Goal: Information Seeking & Learning: Learn about a topic

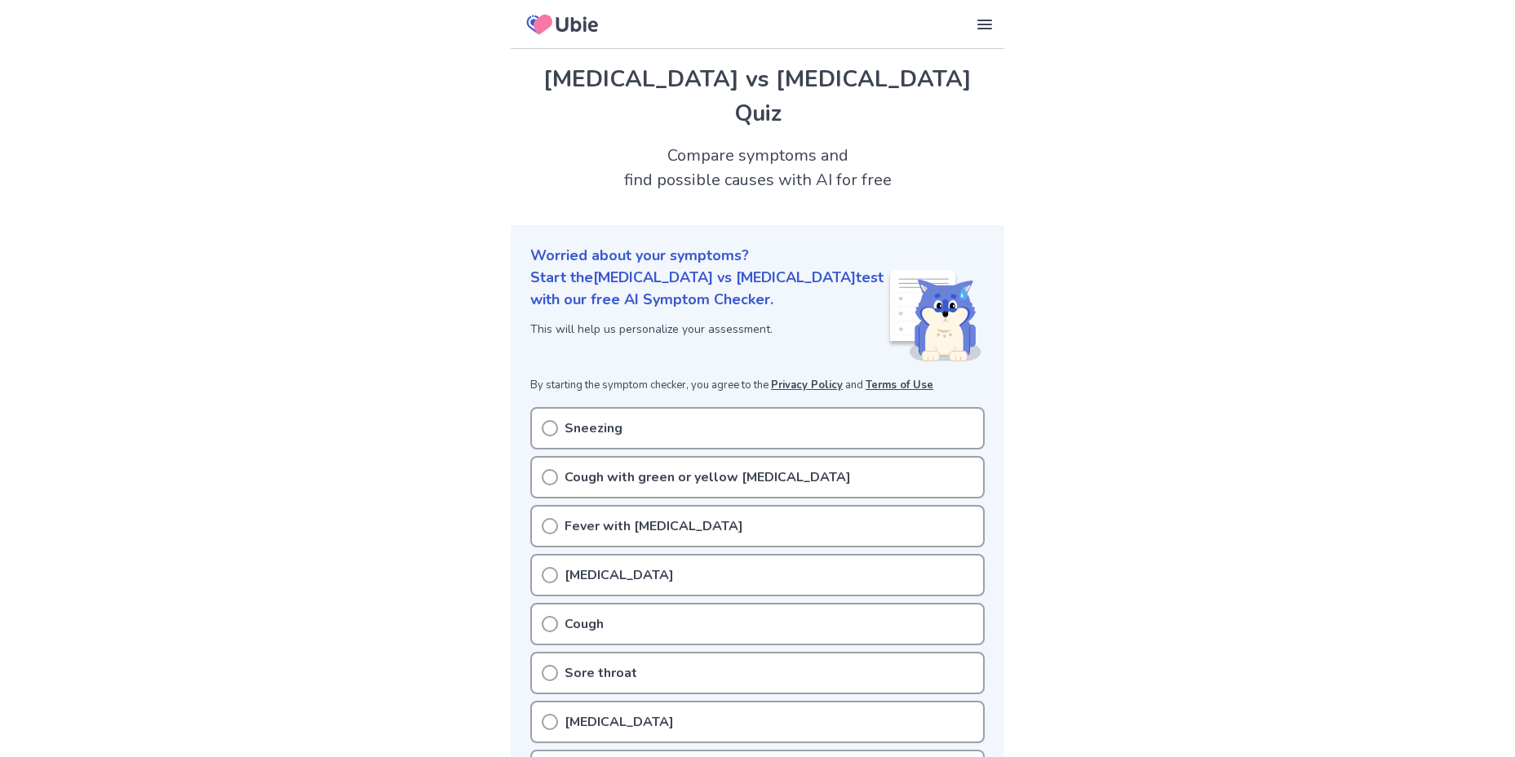
scroll to position [82, 0]
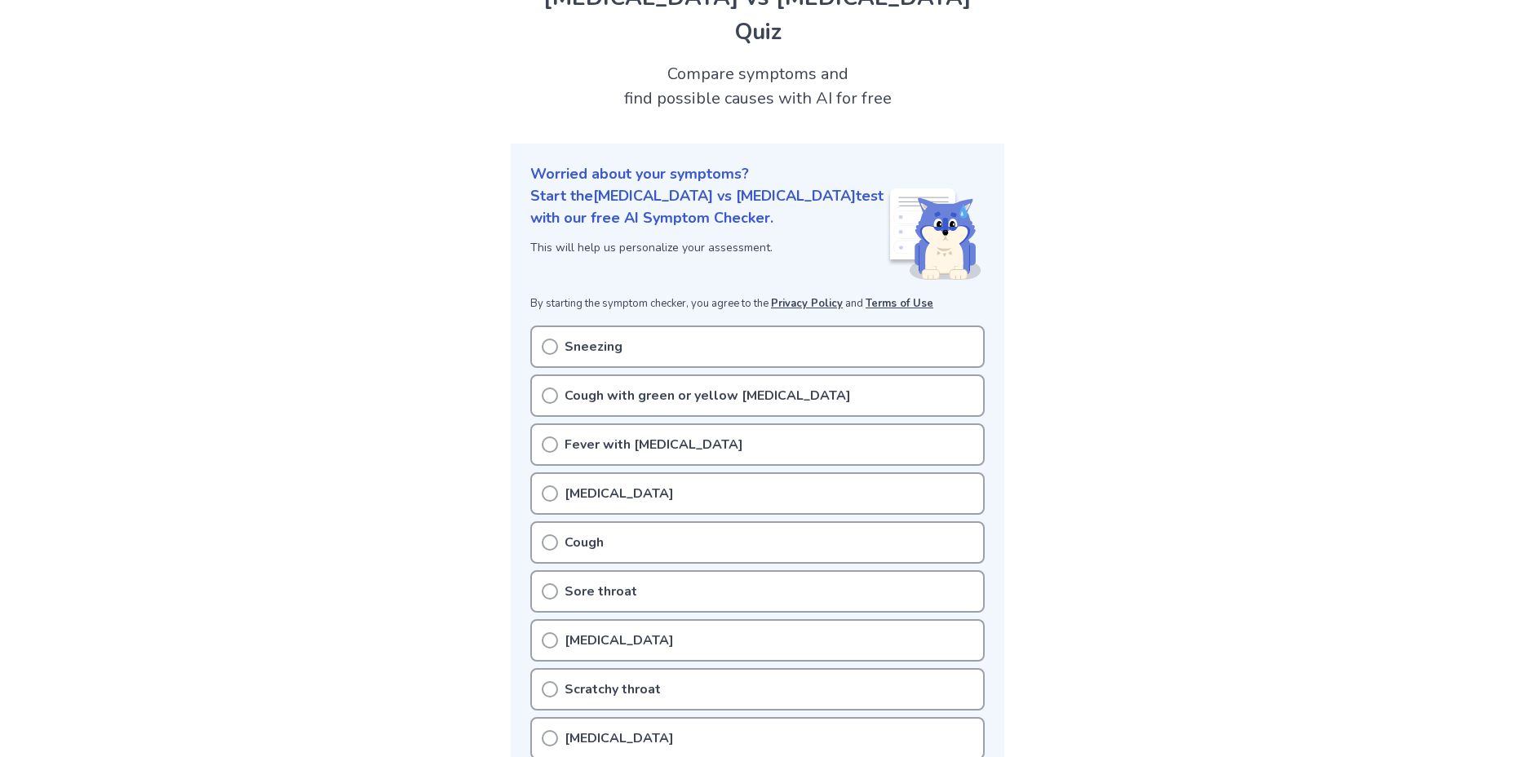
click at [545, 339] on icon at bounding box center [550, 347] width 16 height 16
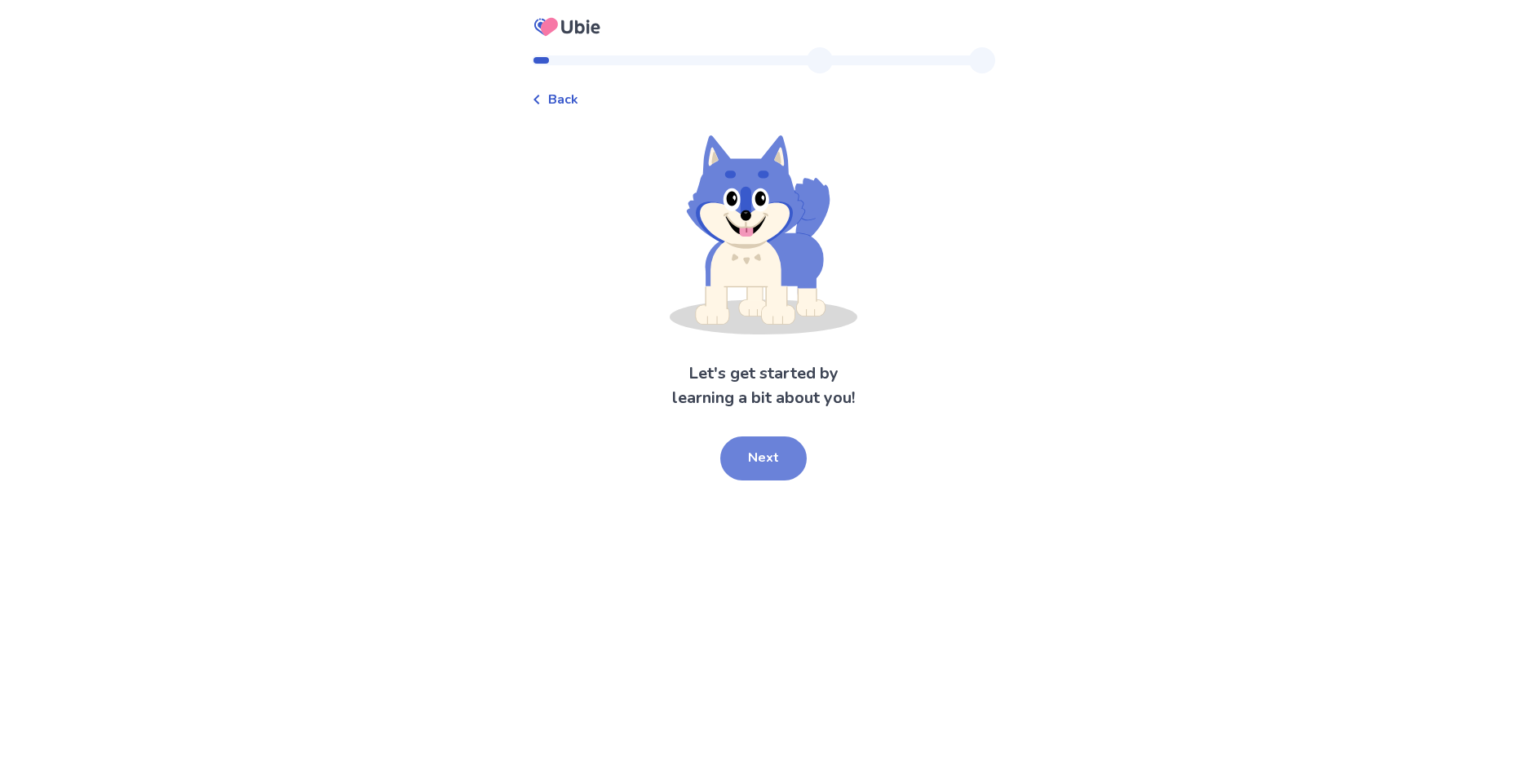
click at [776, 450] on button "Next" at bounding box center [763, 458] width 86 height 44
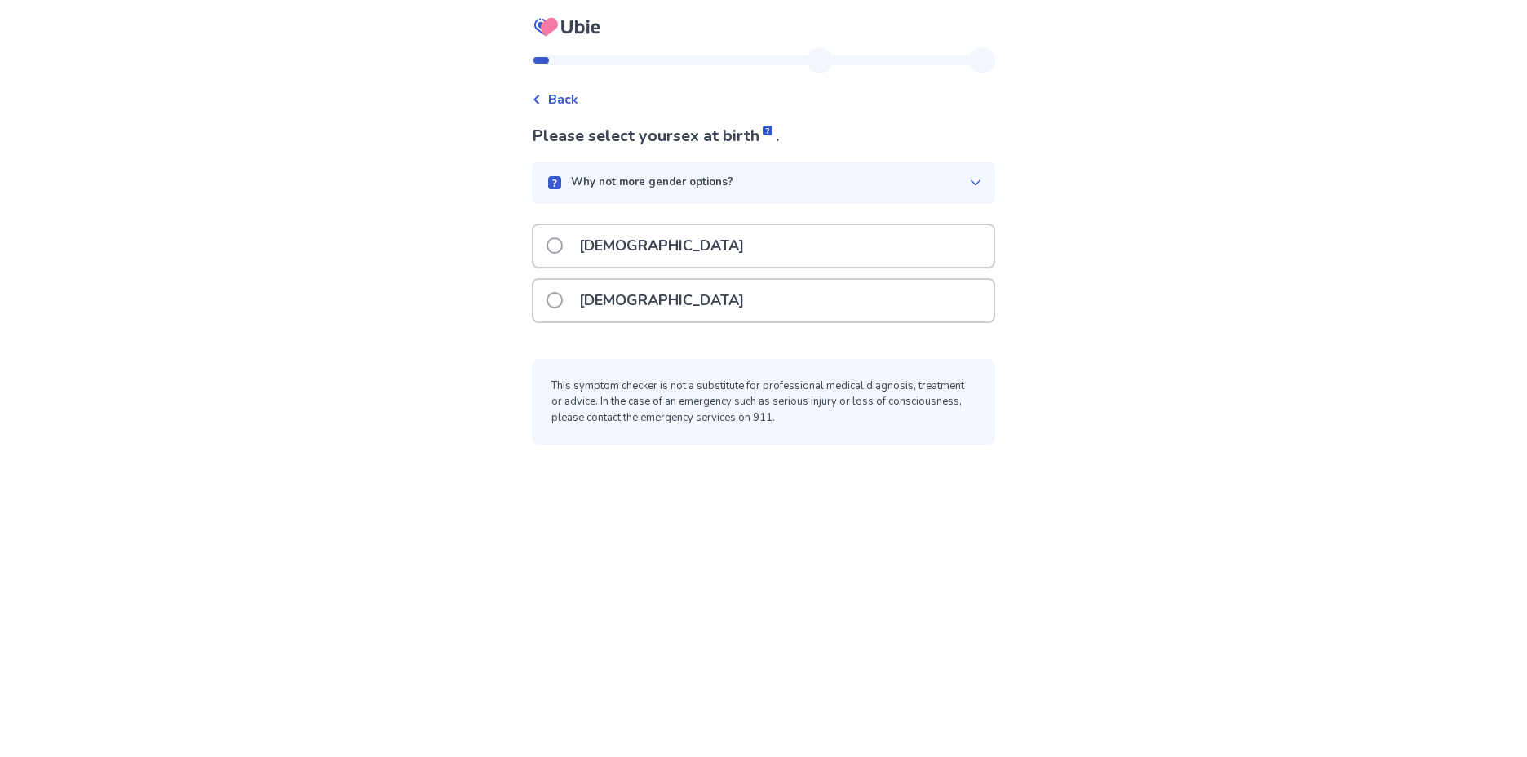
click at [577, 304] on label "[DEMOGRAPHIC_DATA]" at bounding box center [650, 301] width 207 height 42
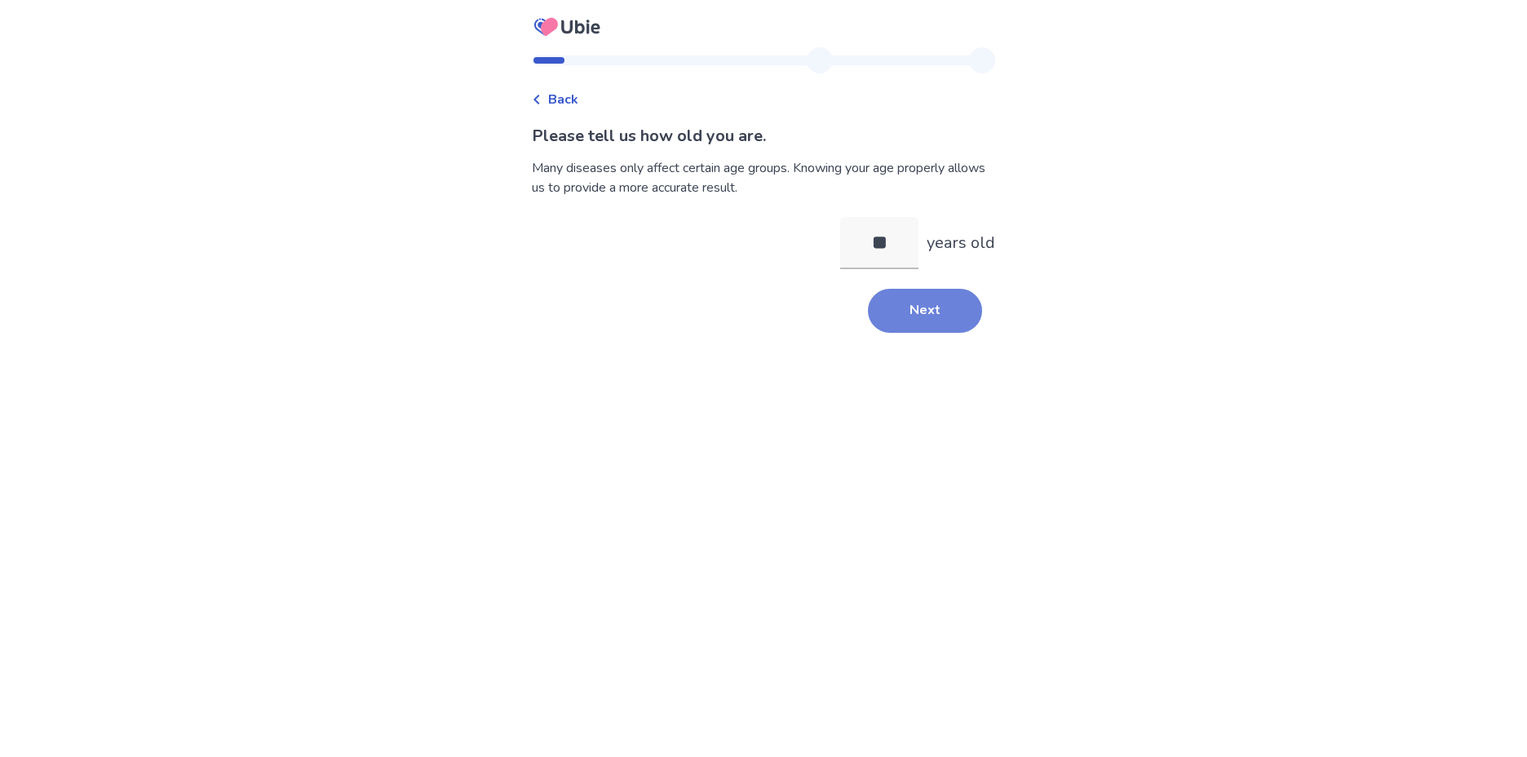
type input "**"
click at [930, 315] on button "Next" at bounding box center [925, 311] width 114 height 44
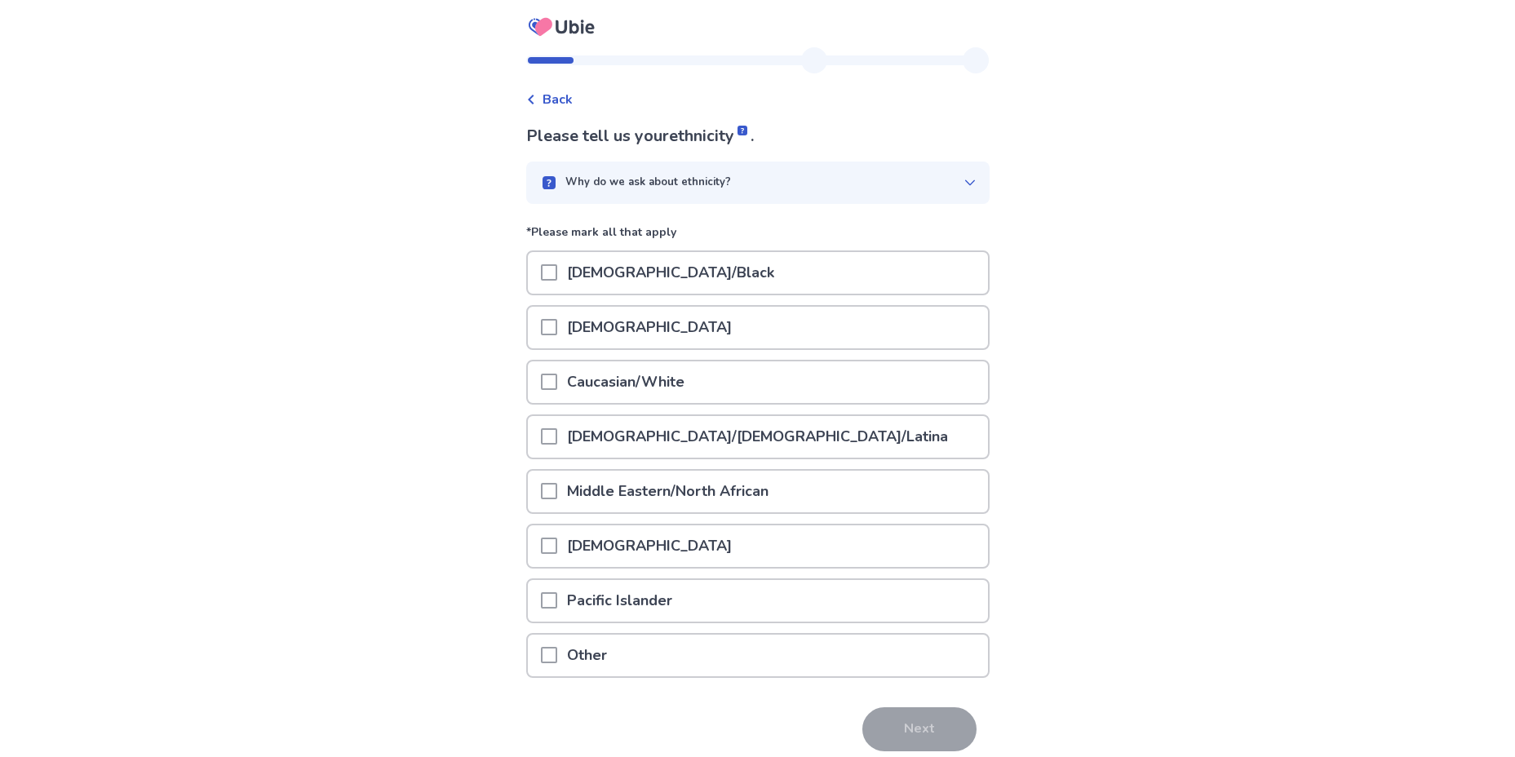
click at [557, 387] on span at bounding box center [549, 382] width 16 height 16
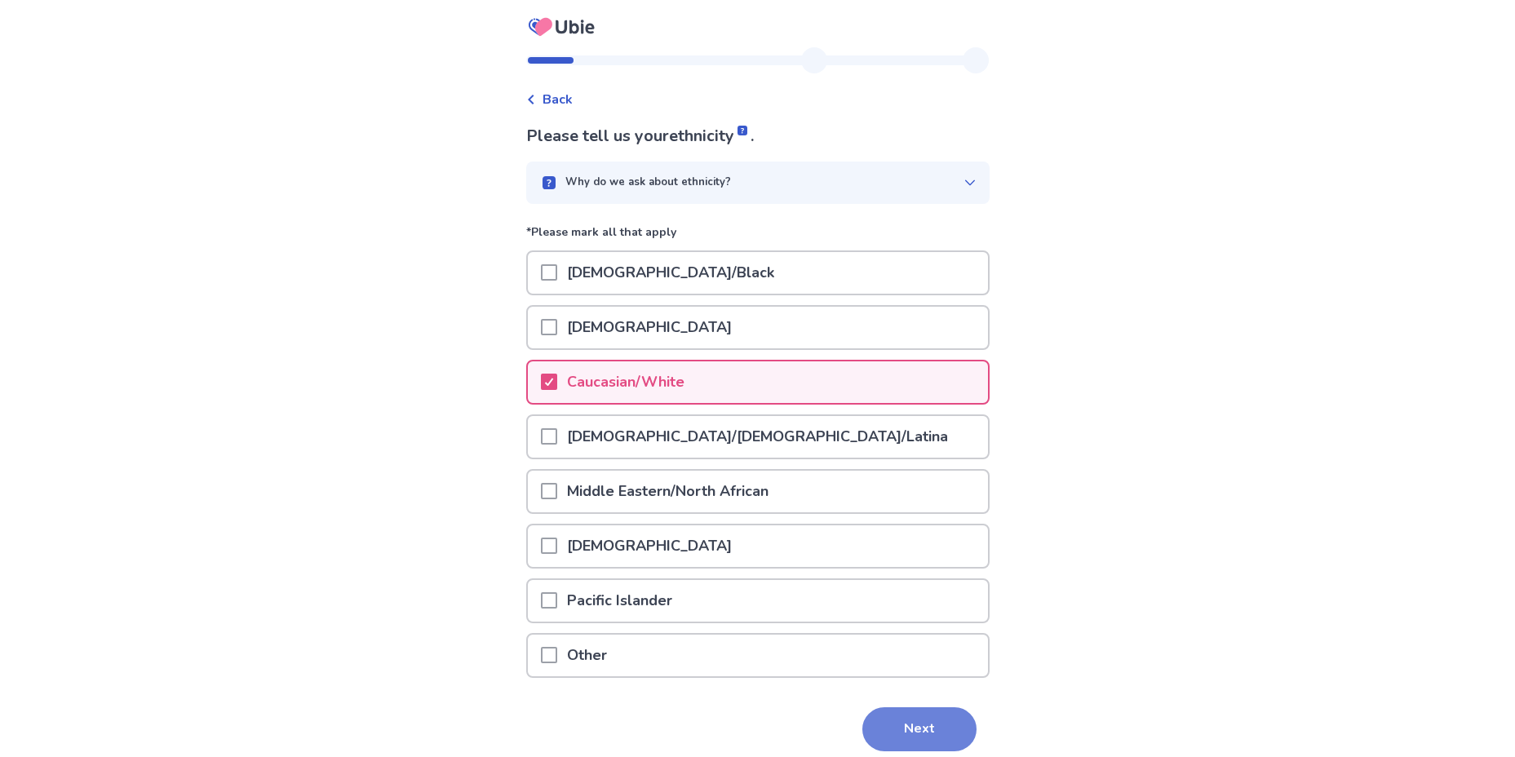
click at [903, 720] on button "Next" at bounding box center [919, 729] width 114 height 44
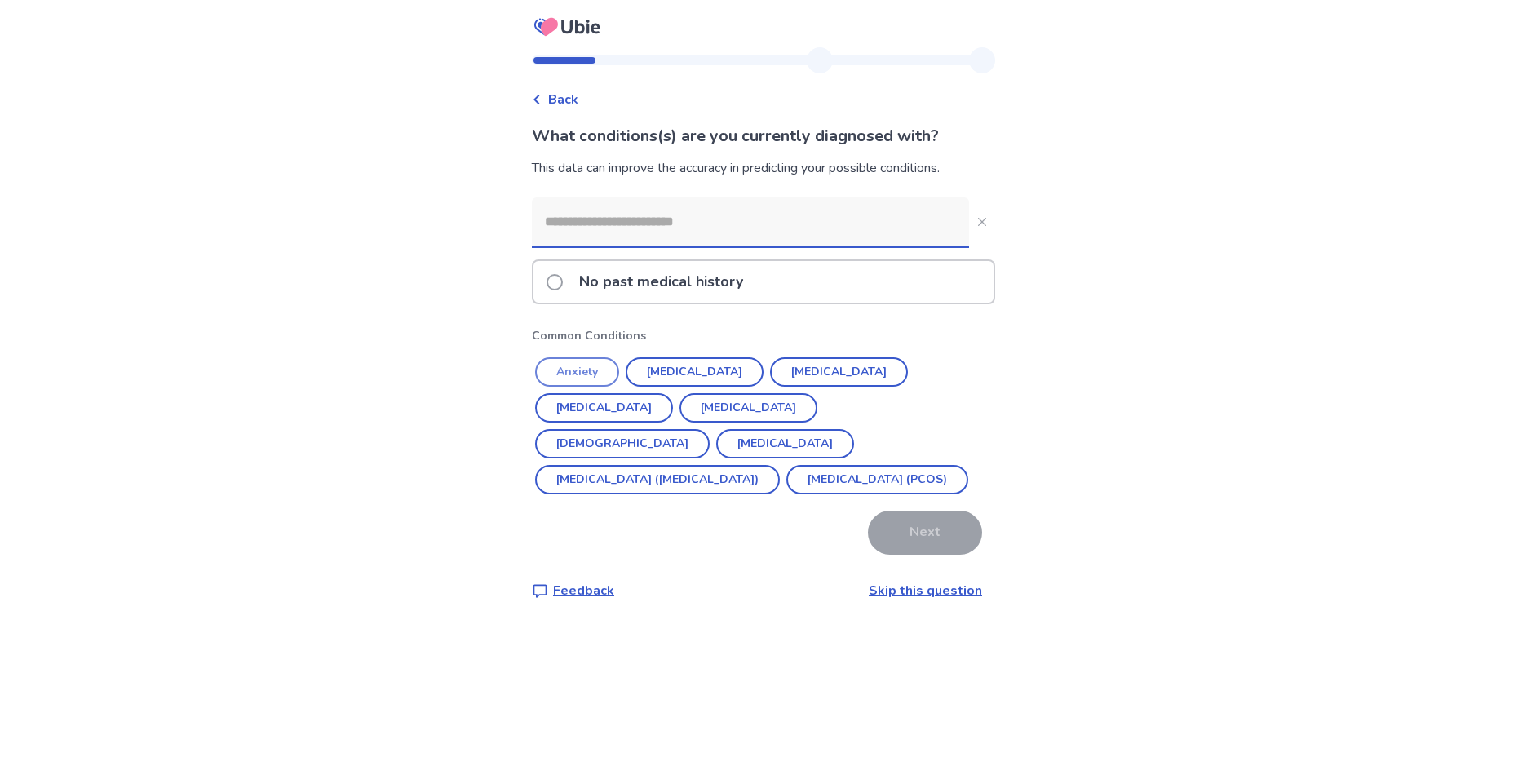
click at [575, 376] on button "Anxiety" at bounding box center [577, 371] width 84 height 29
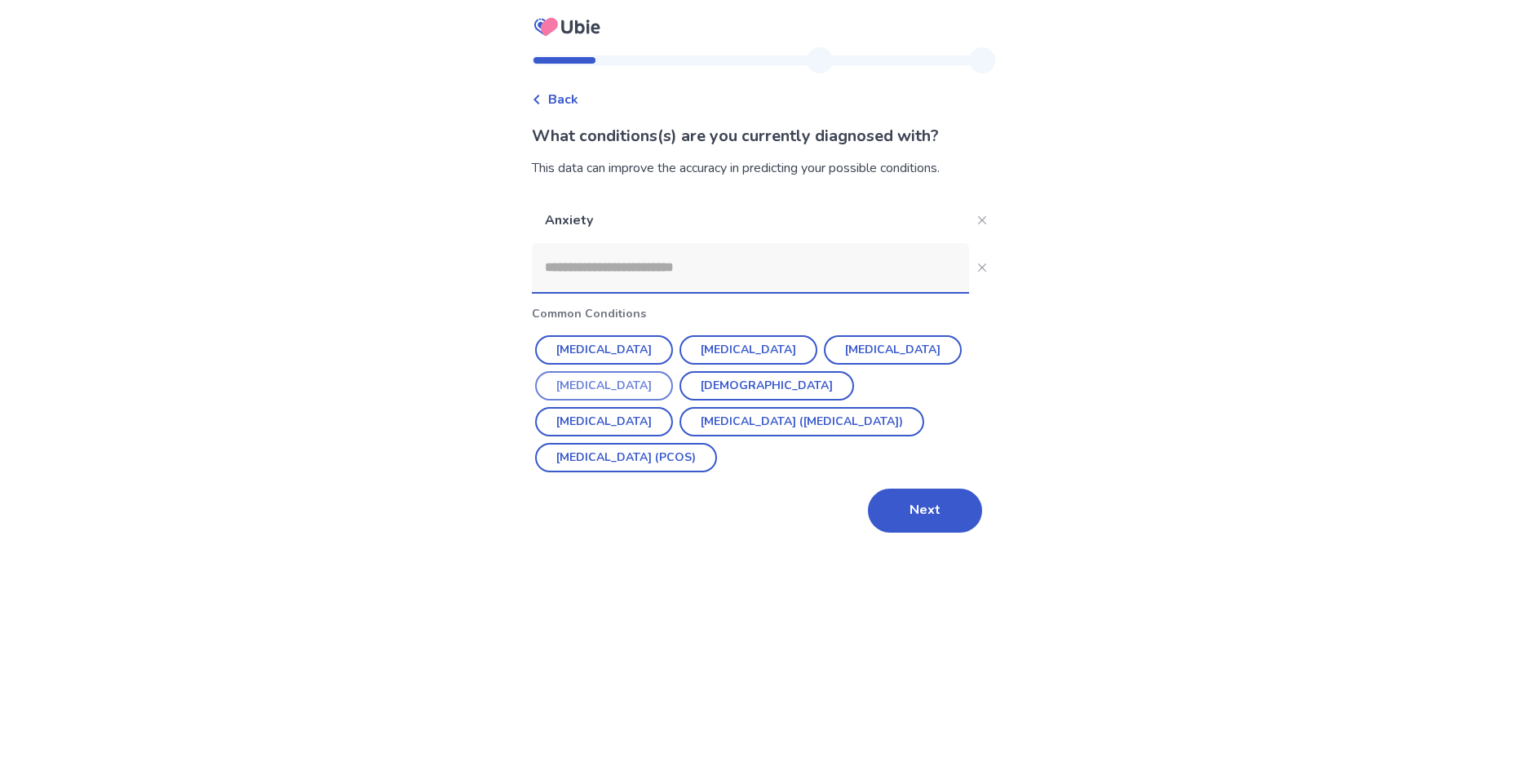
click at [603, 392] on button "[MEDICAL_DATA]" at bounding box center [604, 385] width 138 height 29
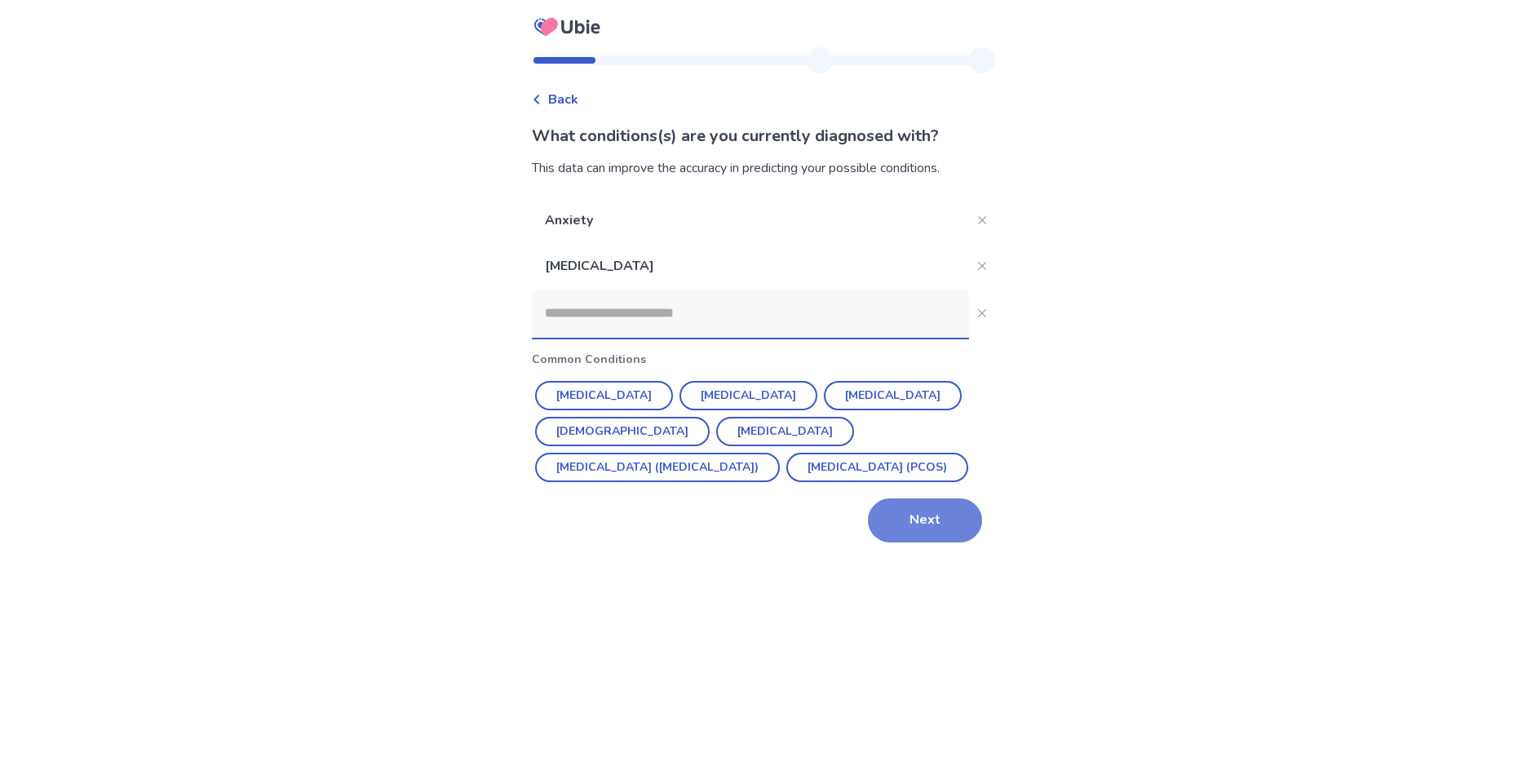
click at [921, 522] on button "Next" at bounding box center [925, 520] width 114 height 44
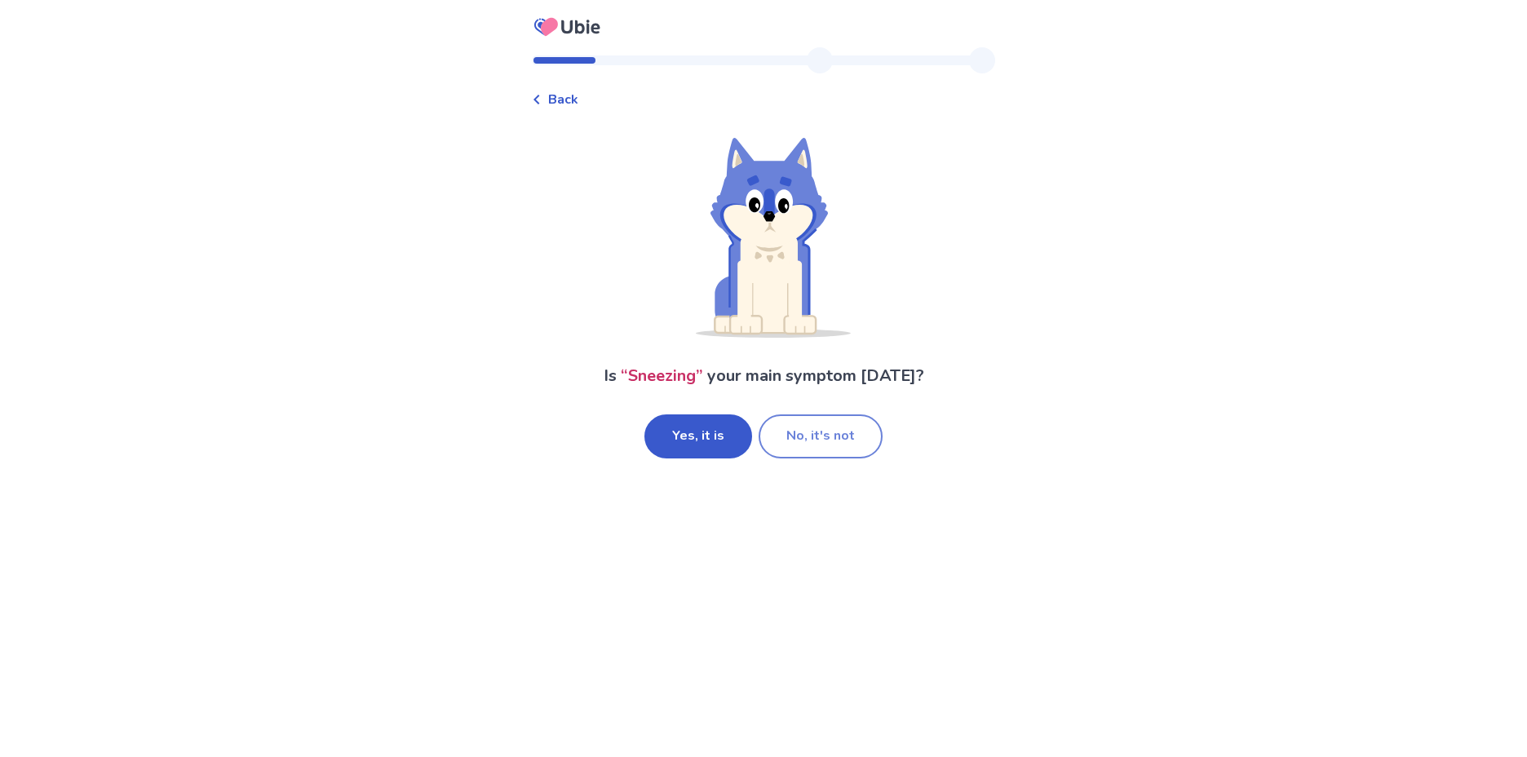
click at [805, 421] on button "No, it's not" at bounding box center [821, 436] width 124 height 44
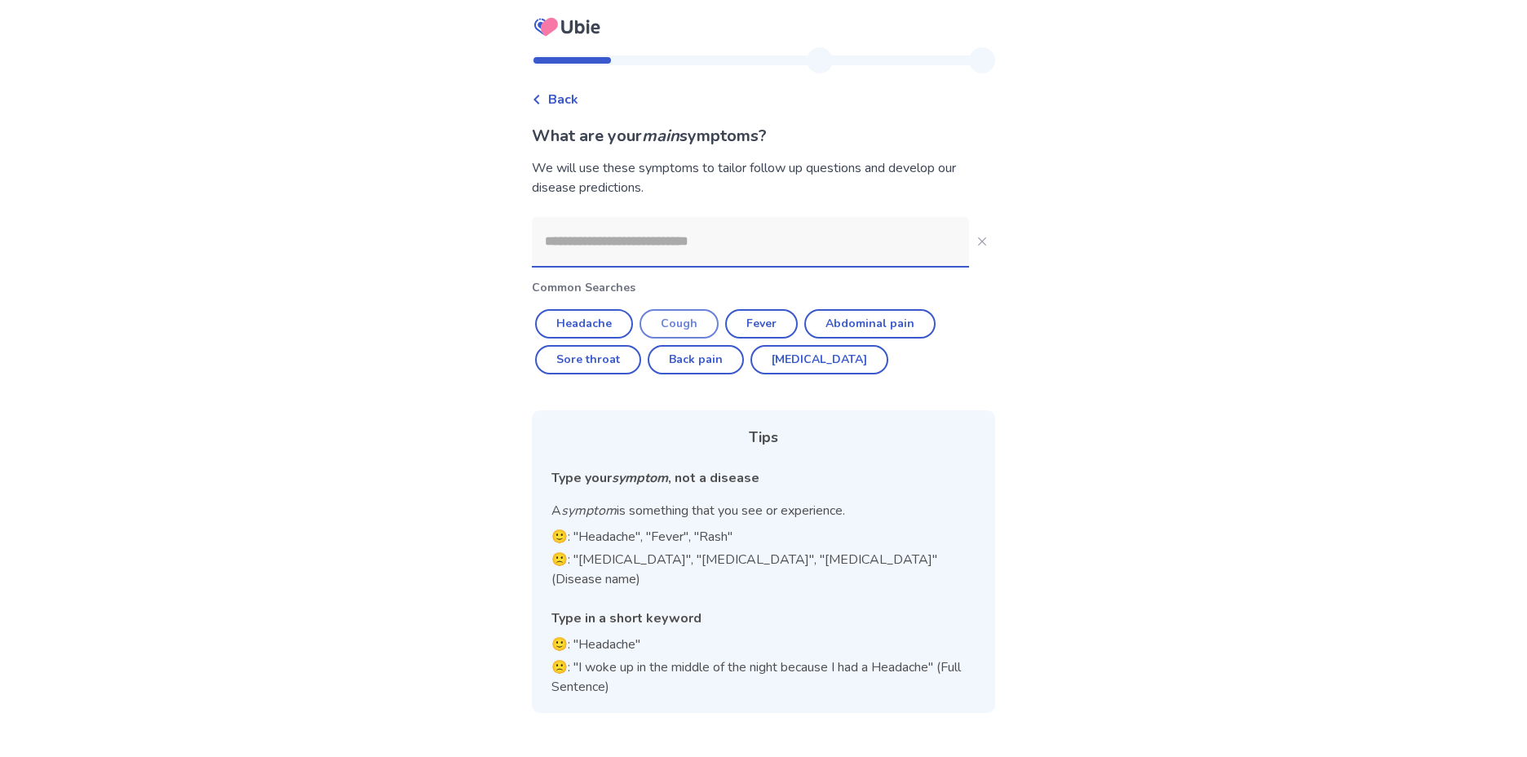
click at [666, 321] on button "Cough" at bounding box center [679, 323] width 79 height 29
type input "*****"
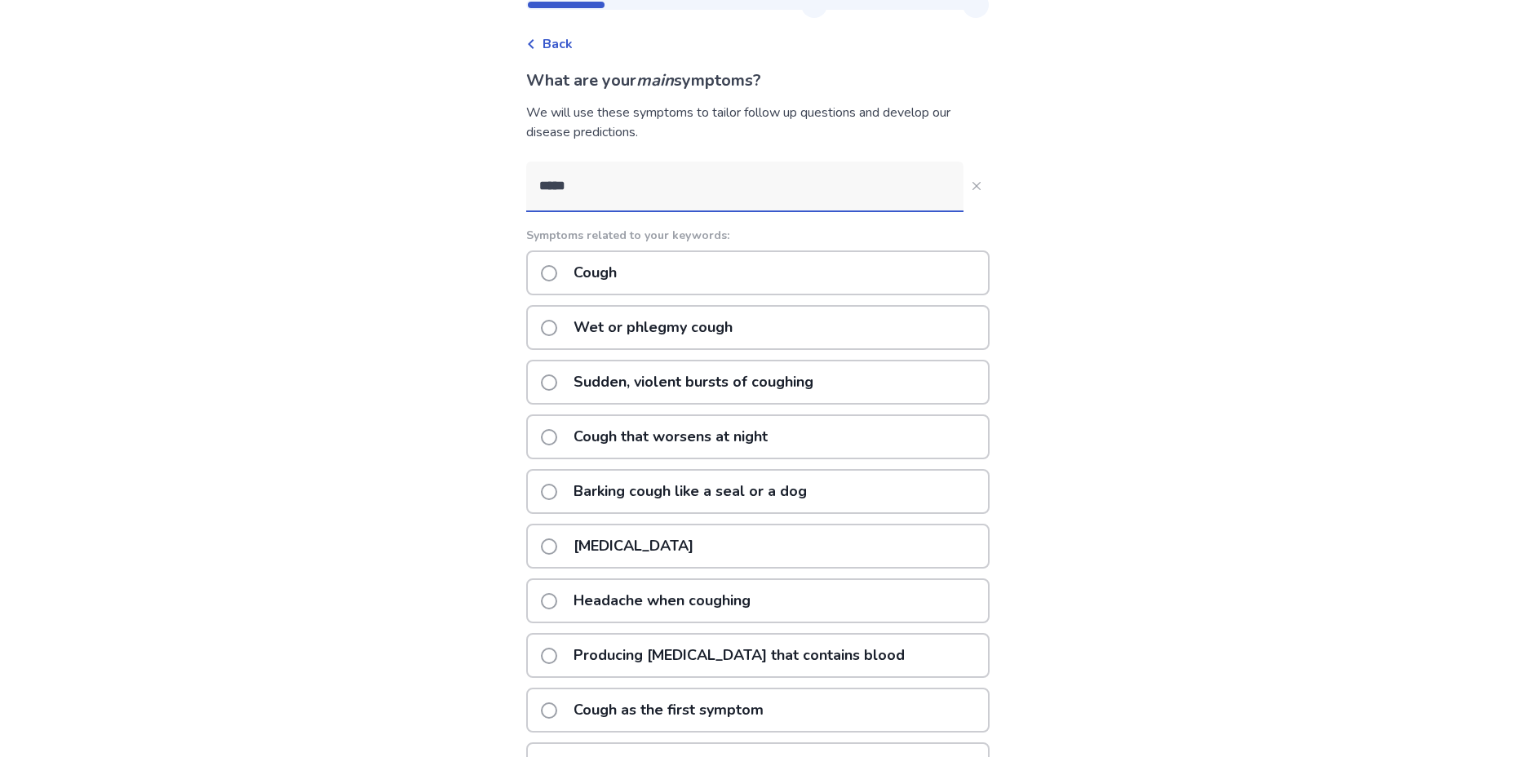
scroll to position [82, 0]
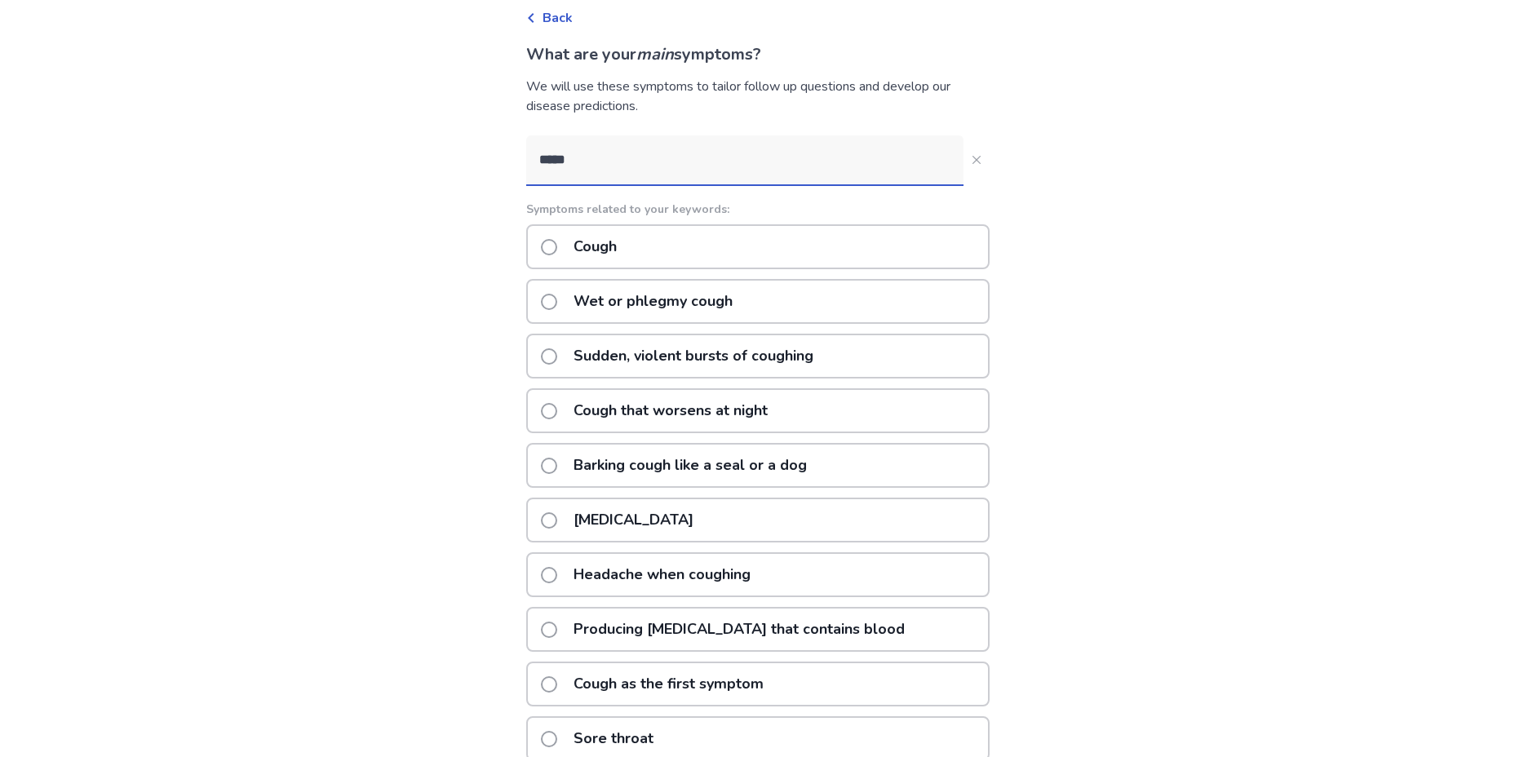
click at [557, 406] on span at bounding box center [549, 411] width 16 height 16
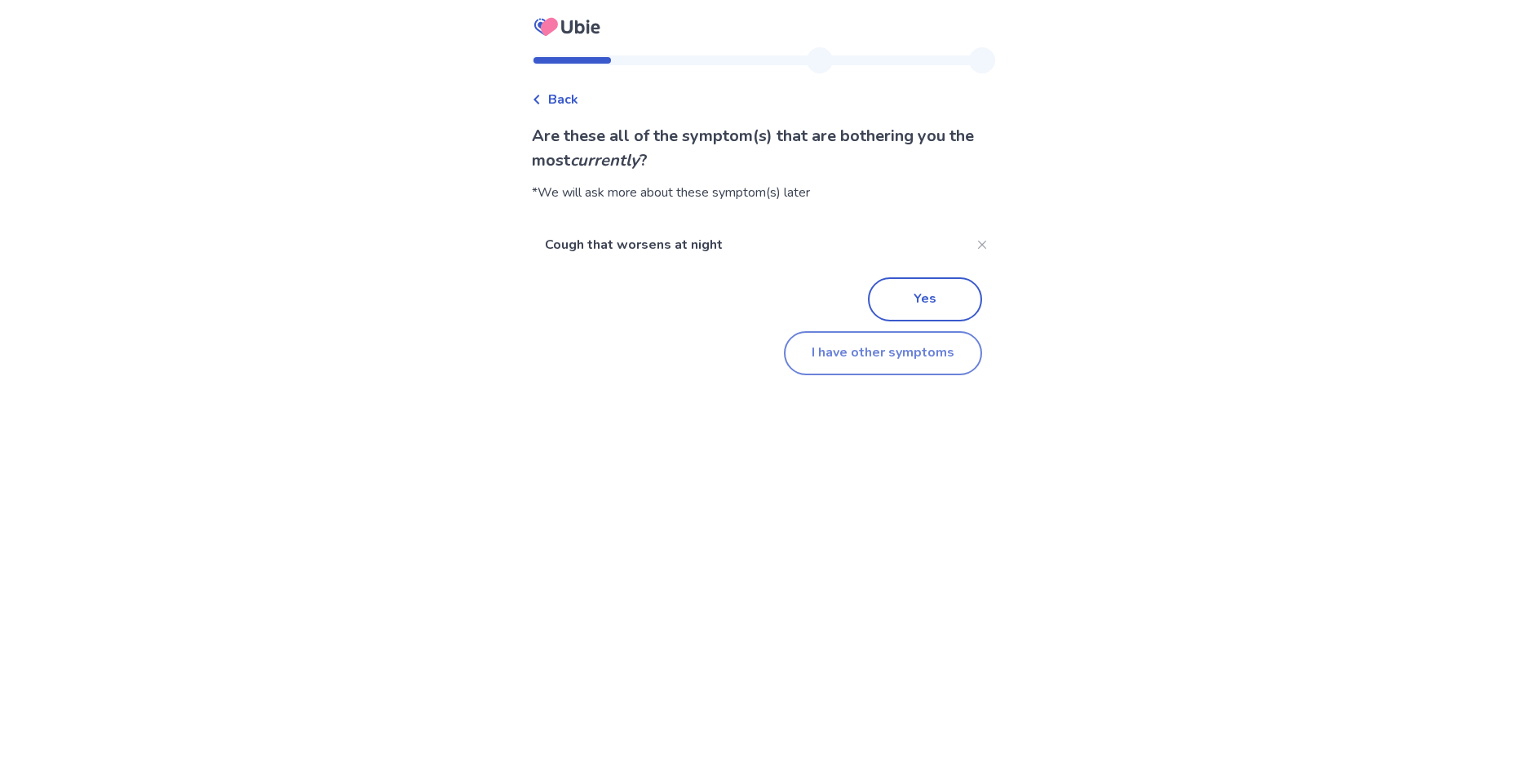
click at [893, 356] on button "I have other symptoms" at bounding box center [883, 353] width 198 height 44
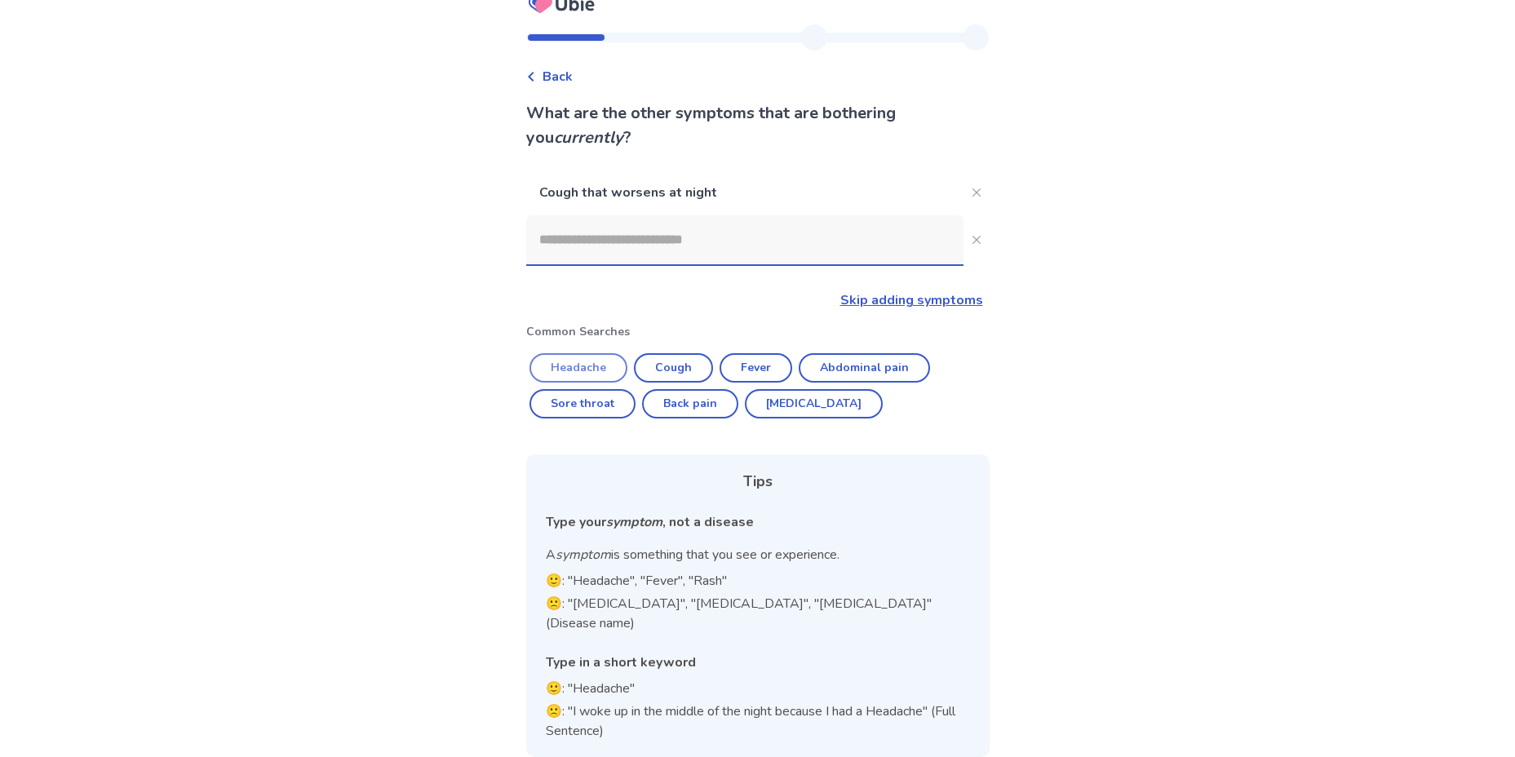
click at [584, 379] on button "Headache" at bounding box center [578, 367] width 98 height 29
type input "********"
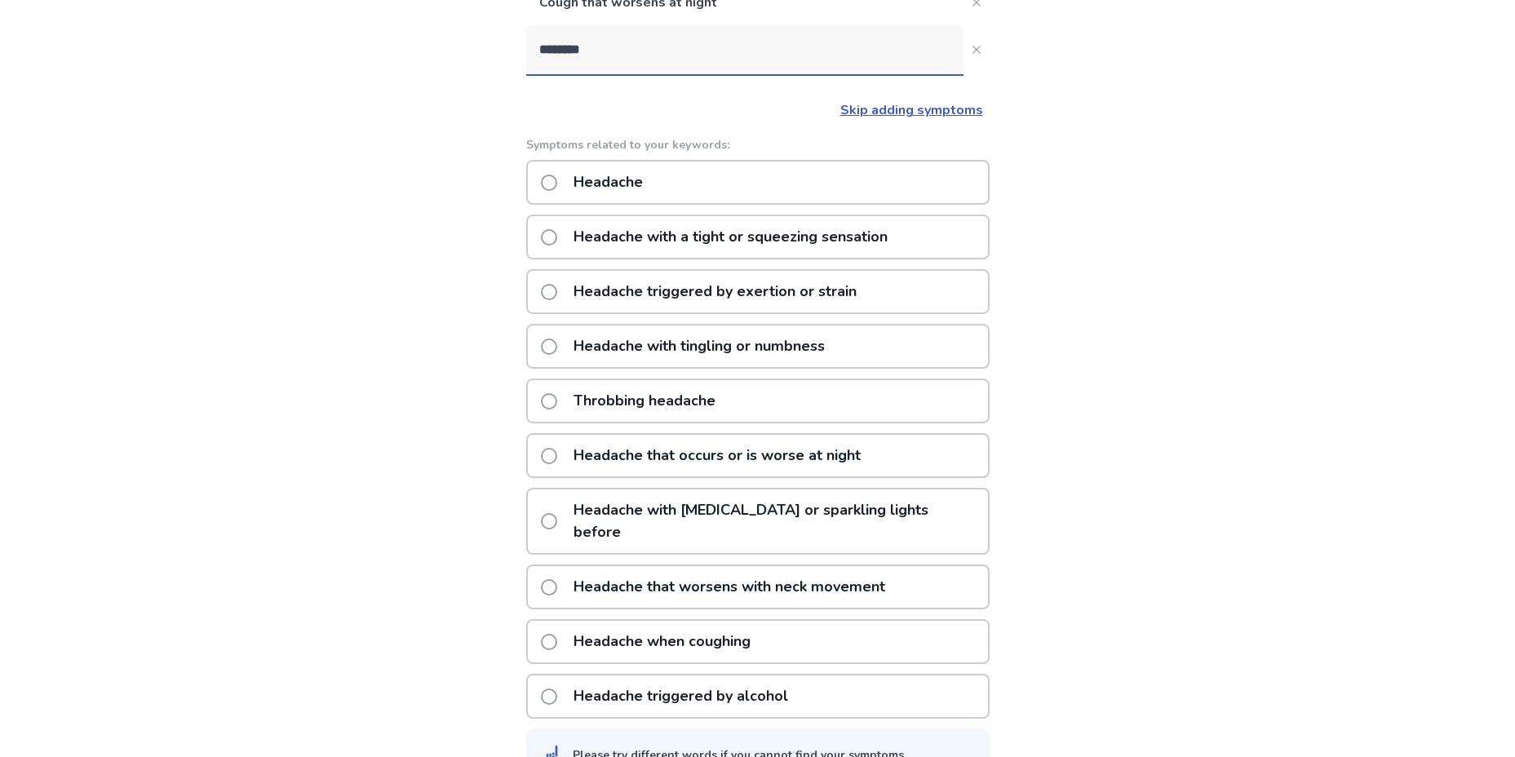
scroll to position [235, 0]
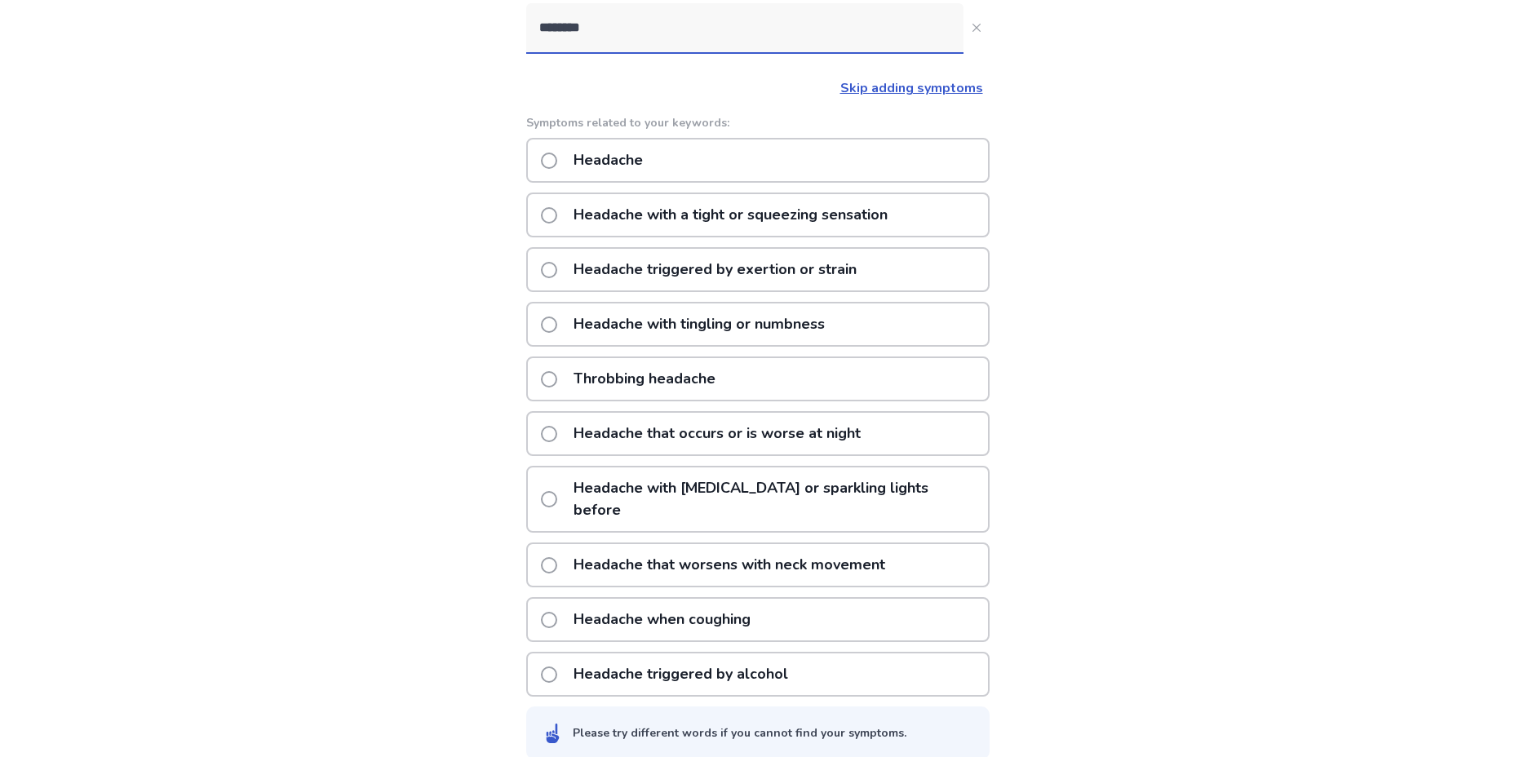
click at [578, 170] on p "Headache" at bounding box center [608, 160] width 89 height 42
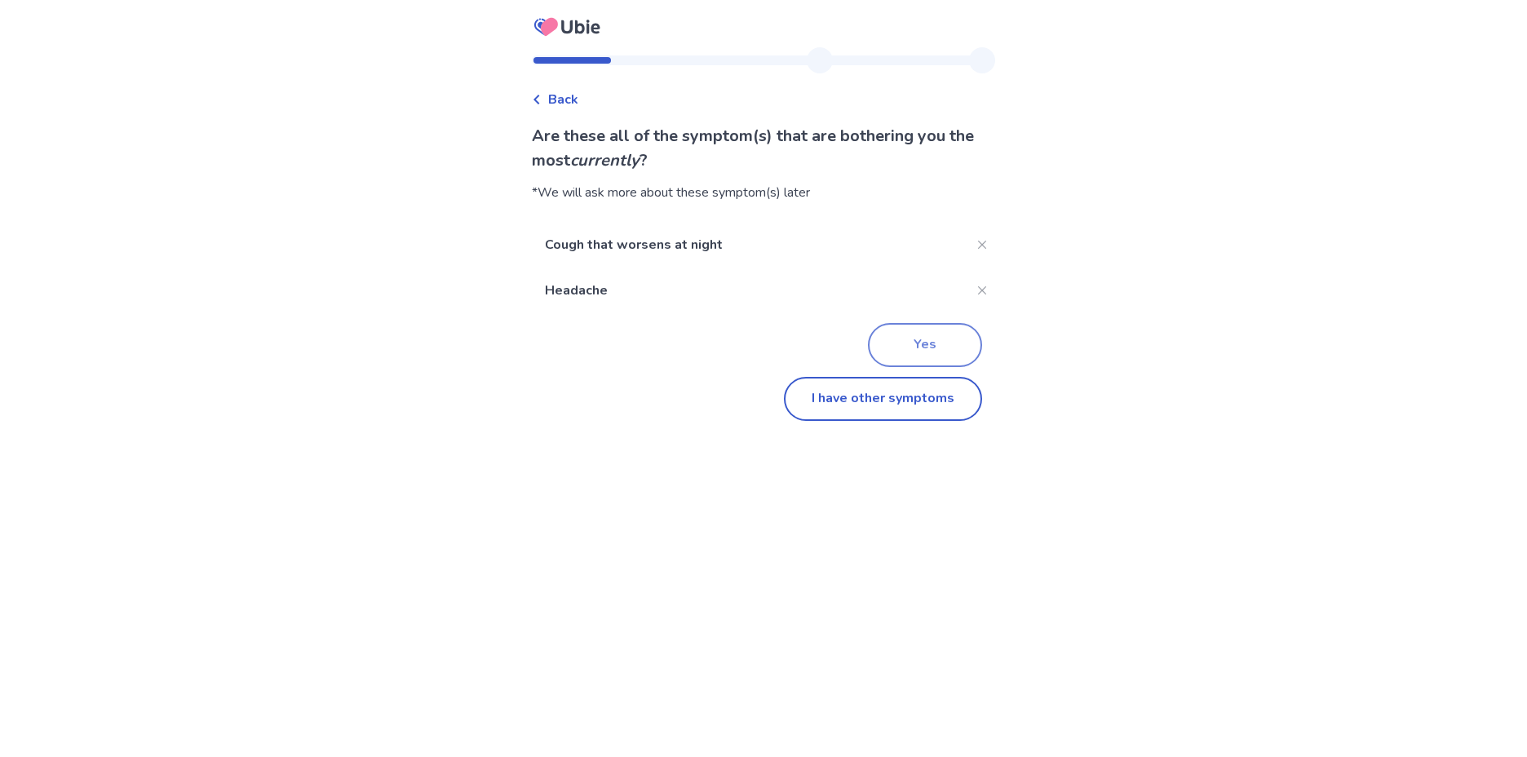
click at [918, 355] on button "Yes" at bounding box center [925, 345] width 114 height 44
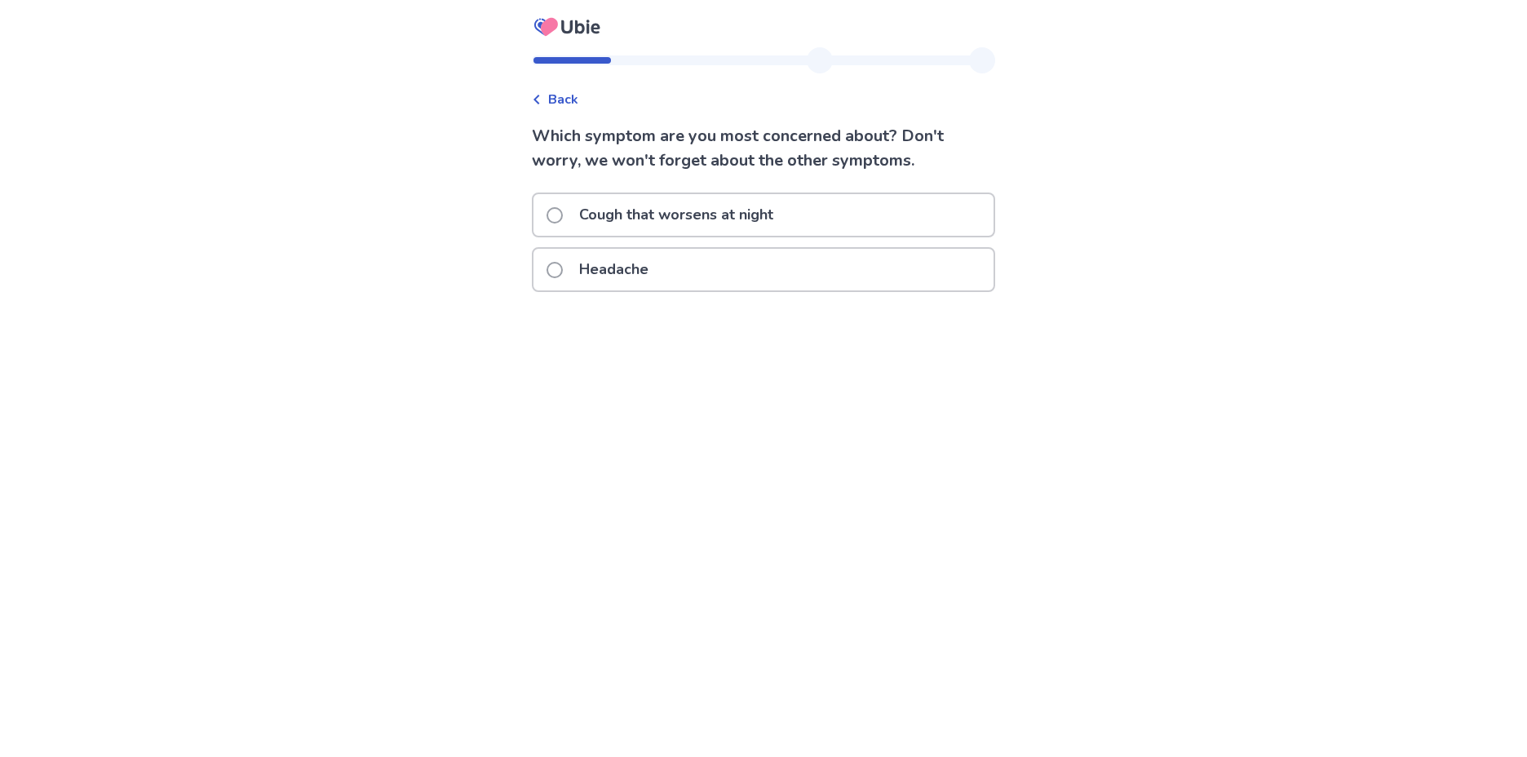
click at [591, 214] on p "Cough that worsens at night" at bounding box center [676, 215] width 214 height 42
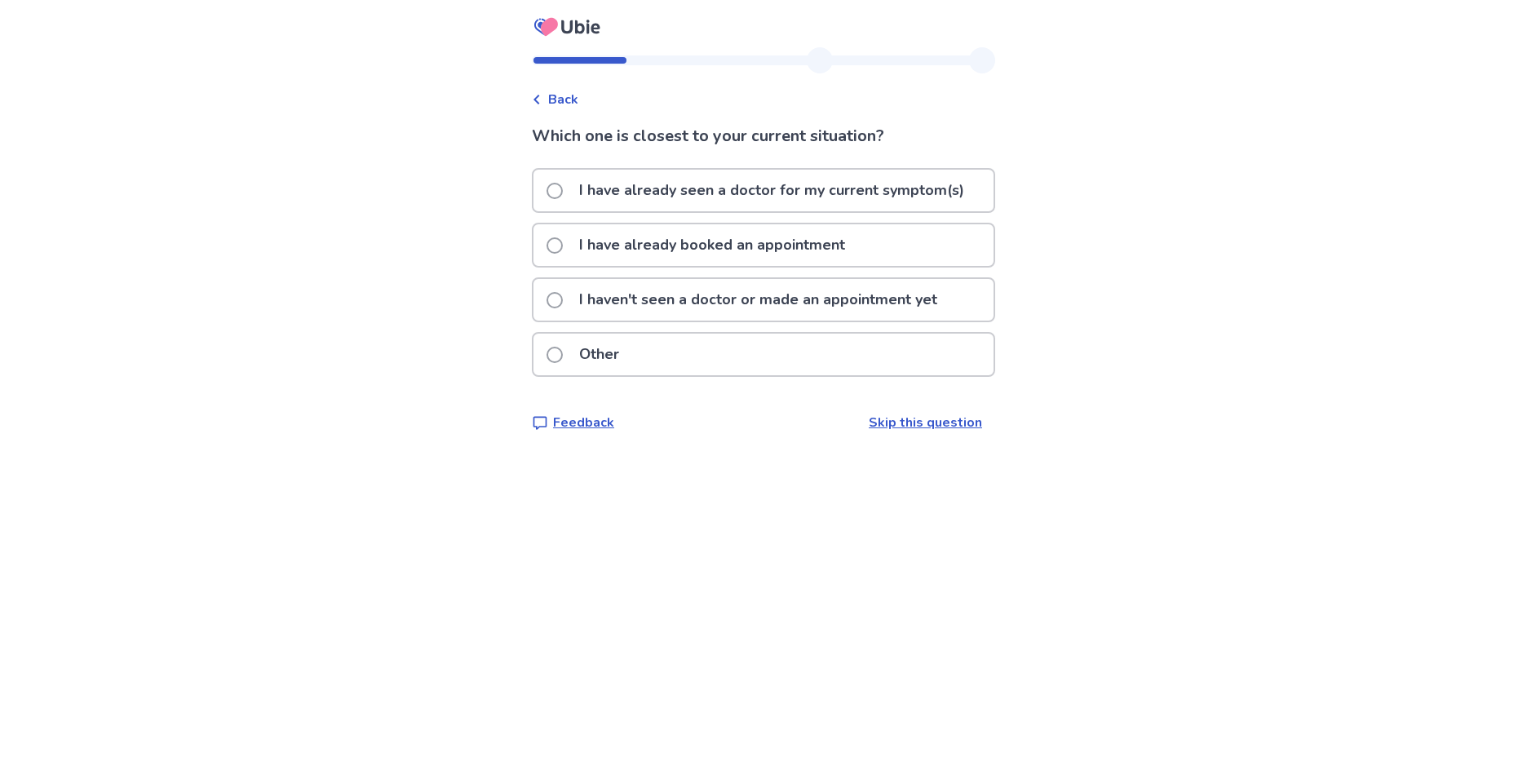
click at [715, 303] on p "I haven't seen a doctor or made an appointment yet" at bounding box center [758, 300] width 378 height 42
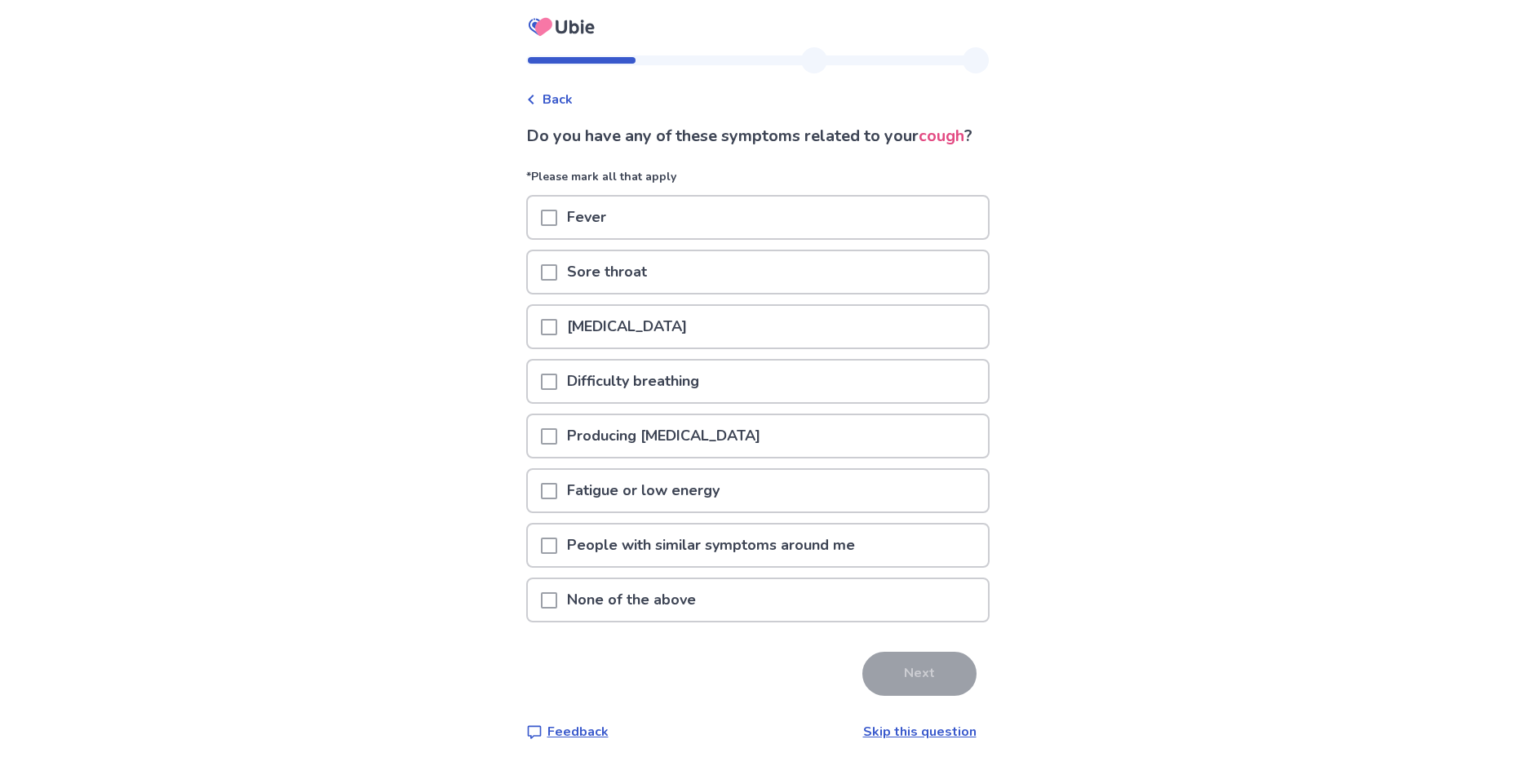
click at [557, 511] on div at bounding box center [549, 491] width 16 height 42
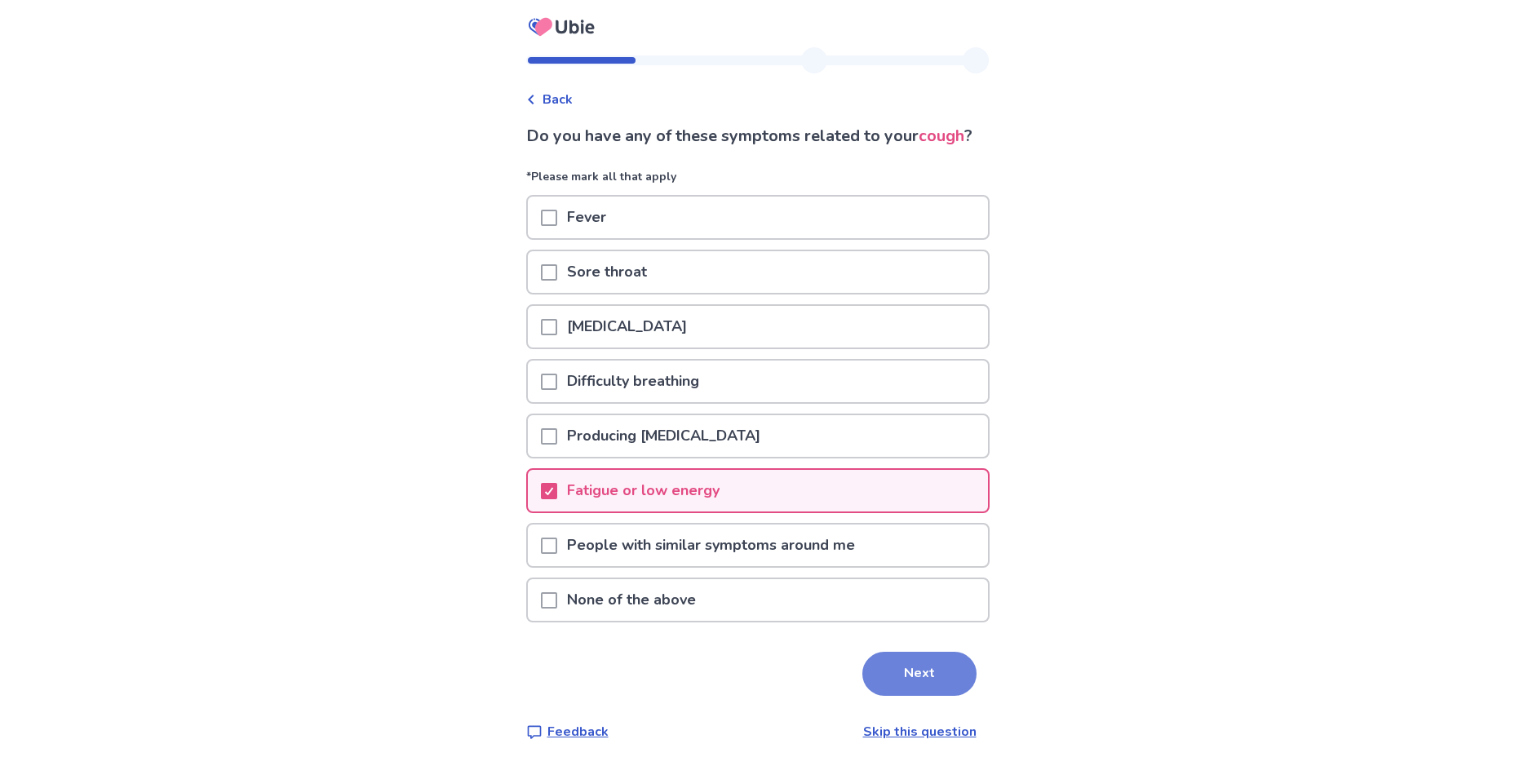
click at [916, 696] on button "Next" at bounding box center [919, 674] width 114 height 44
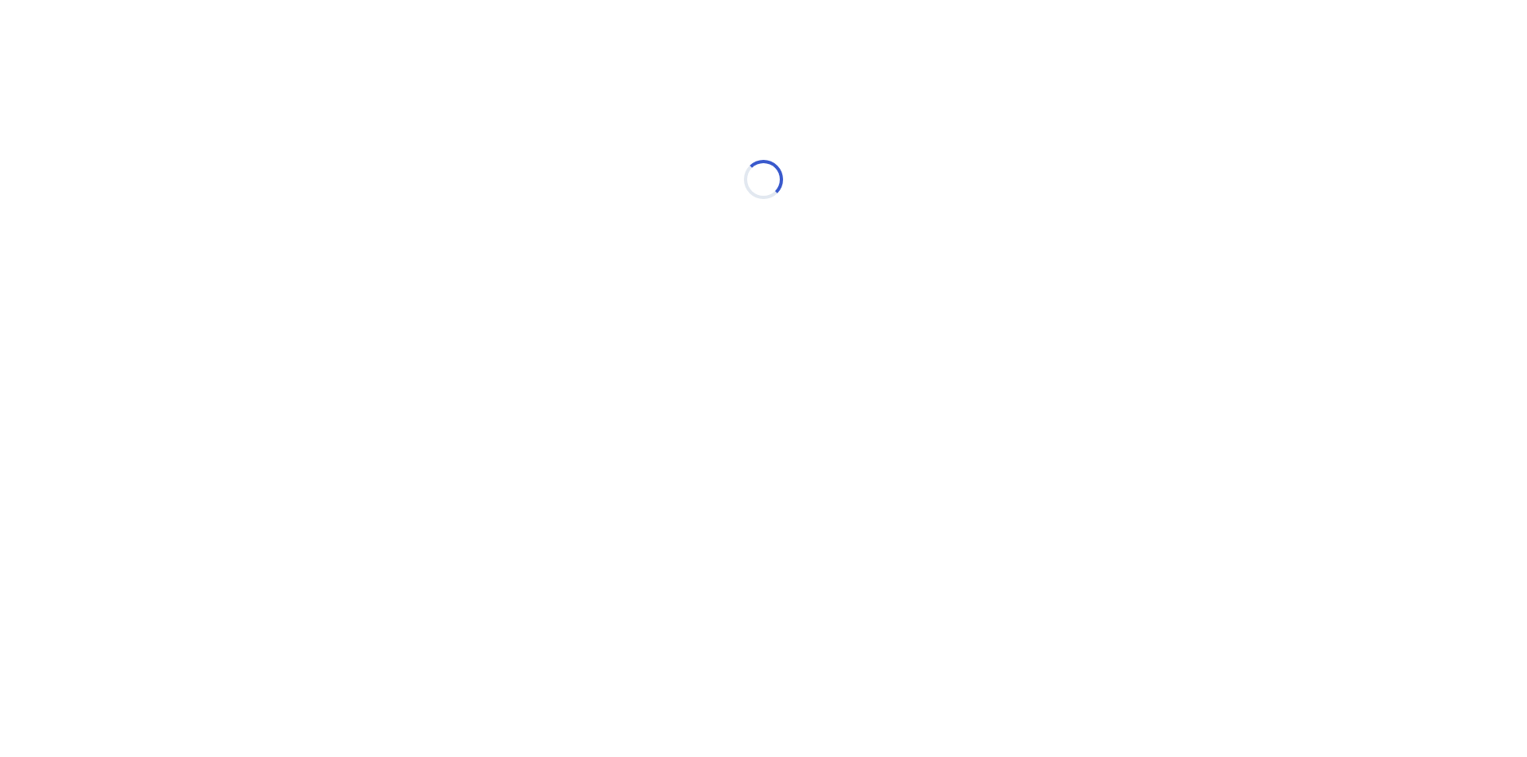
select select "*"
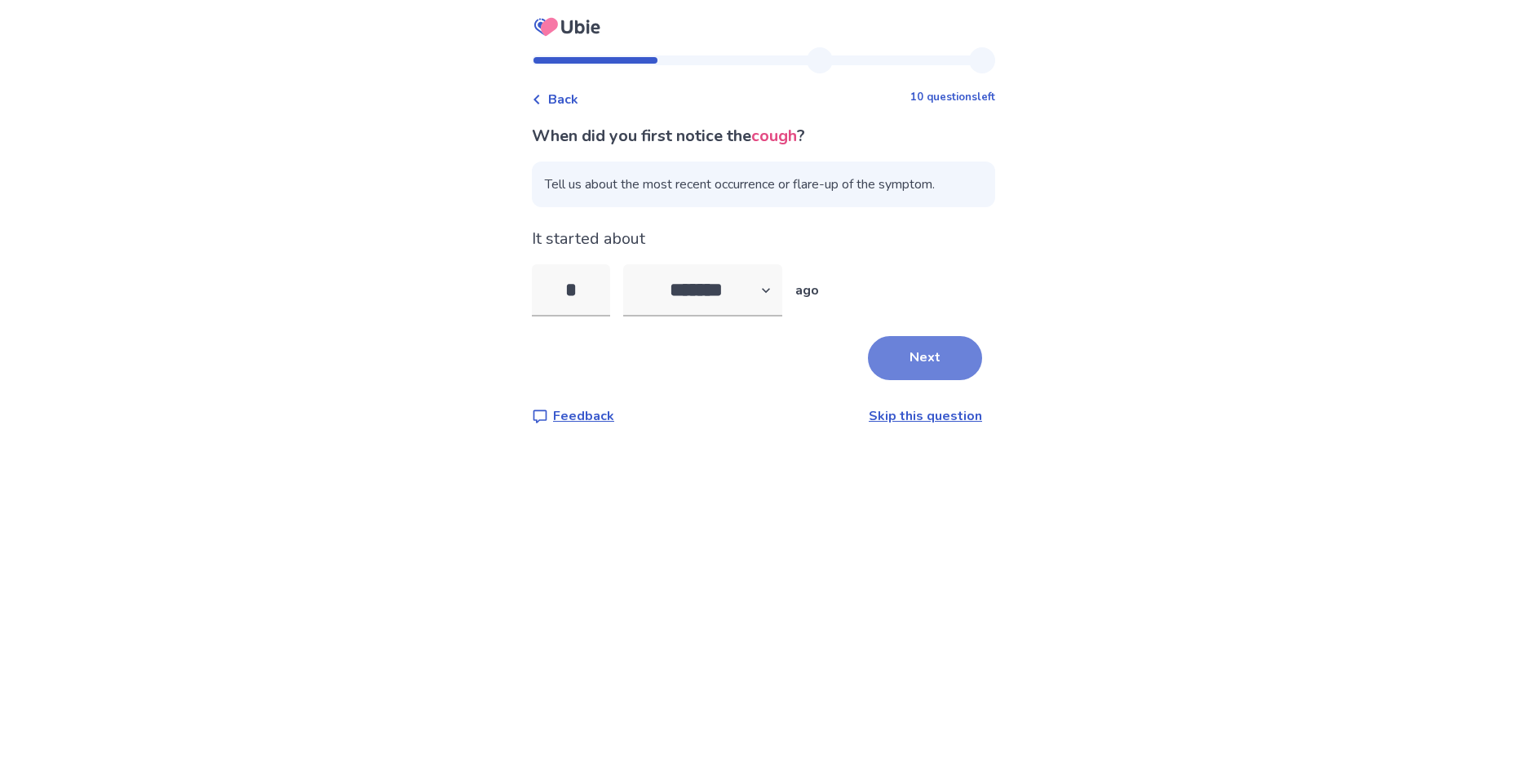
type input "*"
click at [899, 346] on button "Next" at bounding box center [925, 358] width 114 height 44
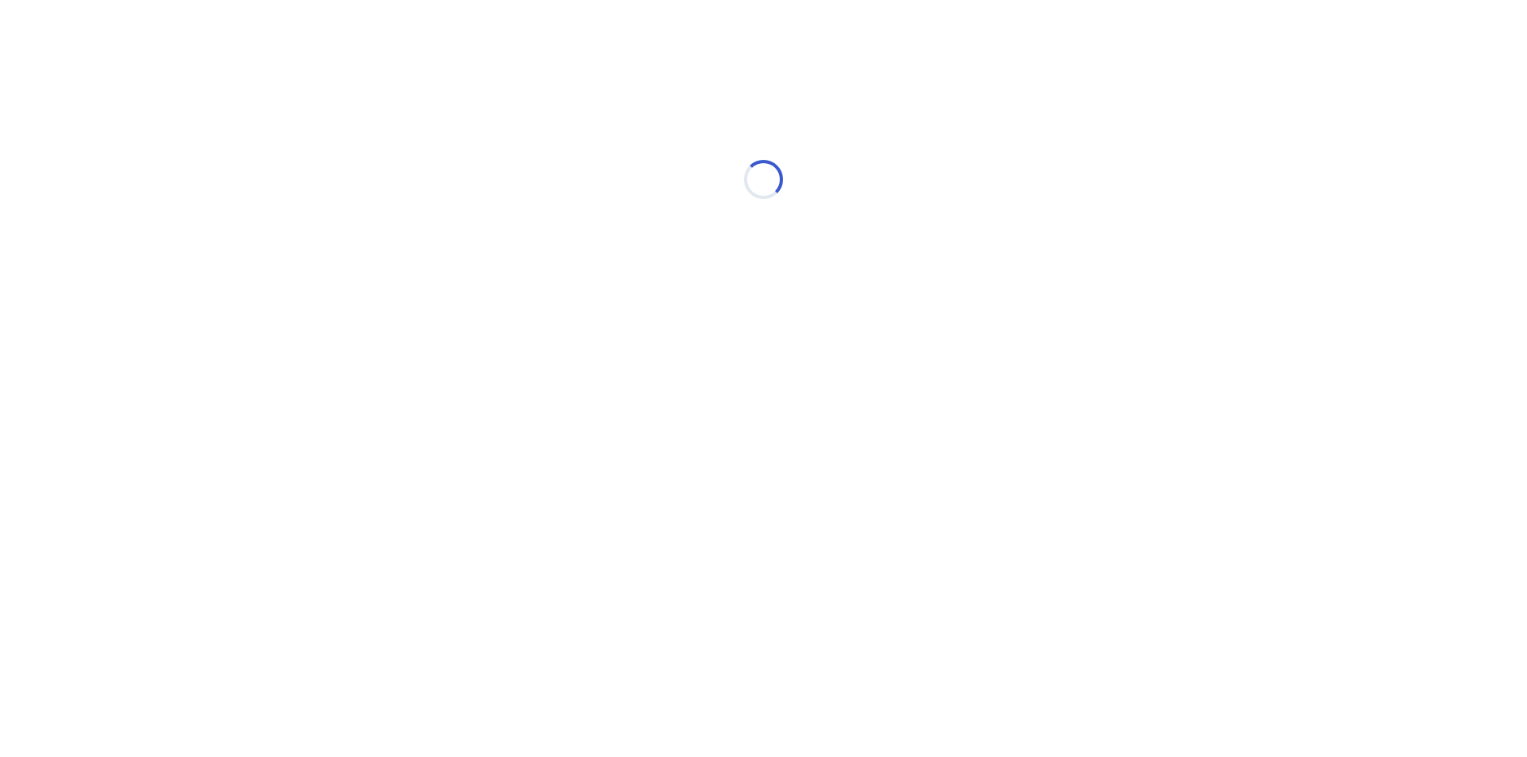
select select "*"
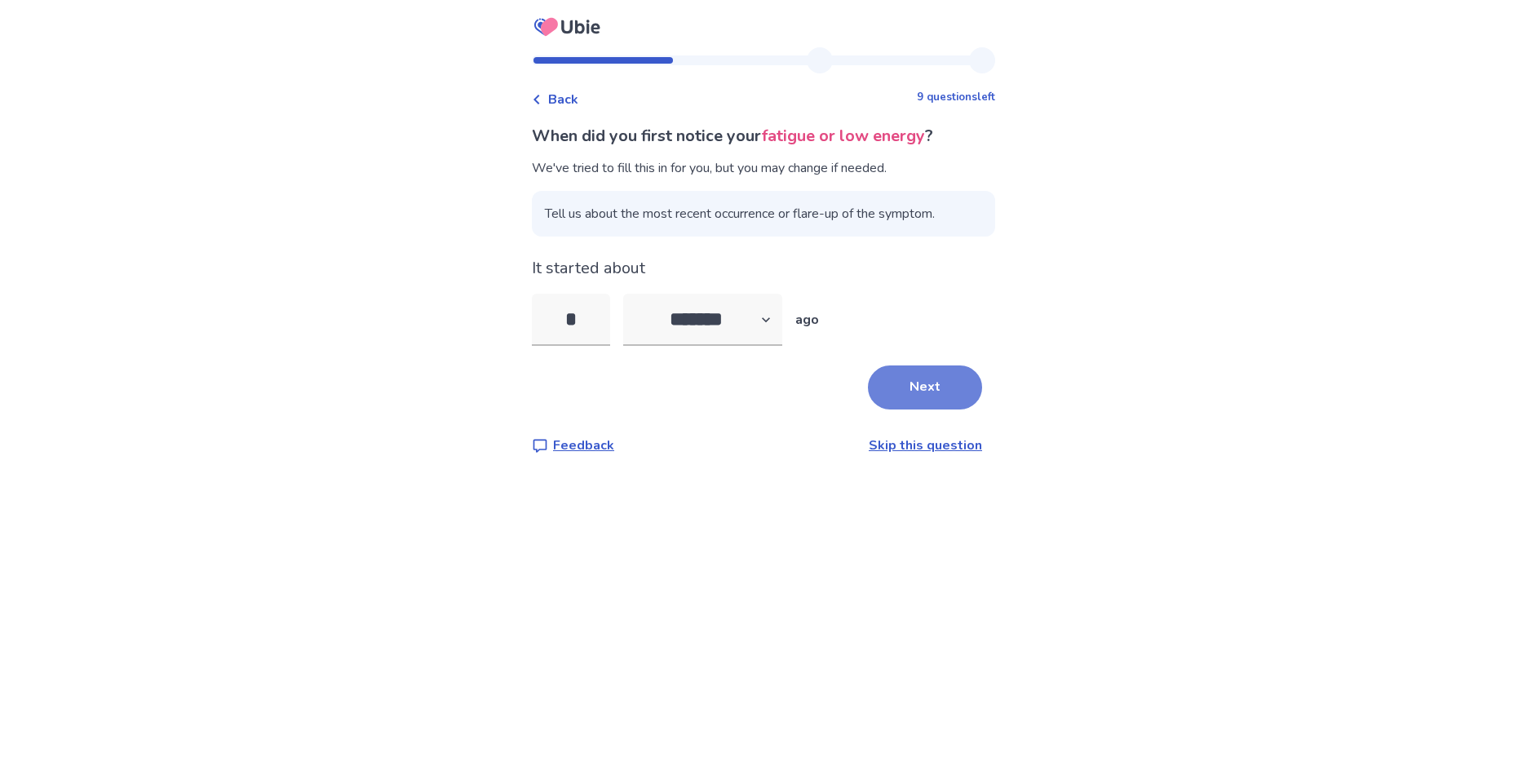
click at [895, 383] on button "Next" at bounding box center [925, 387] width 114 height 44
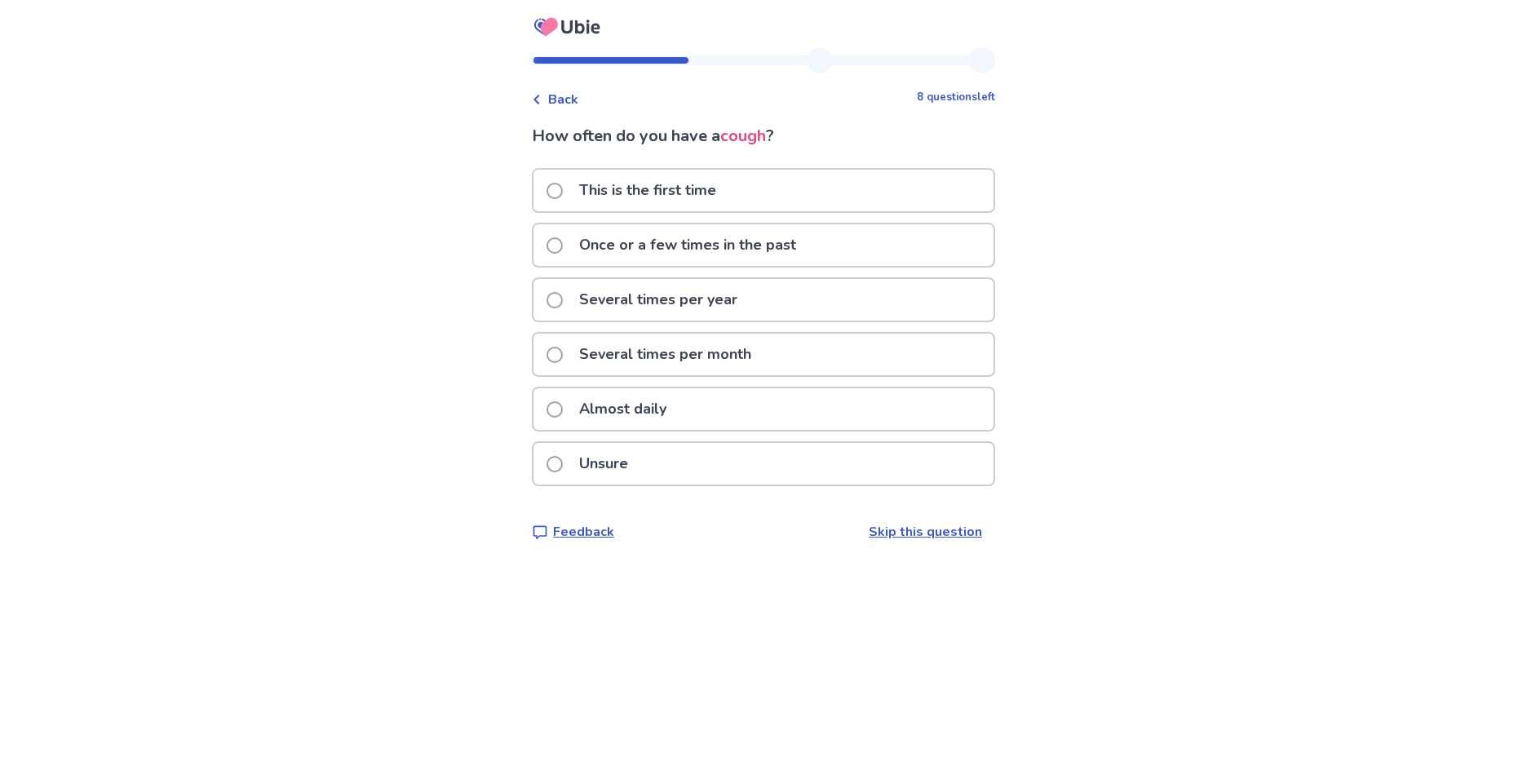
click at [624, 246] on p "Once or a few times in the past" at bounding box center [687, 245] width 237 height 42
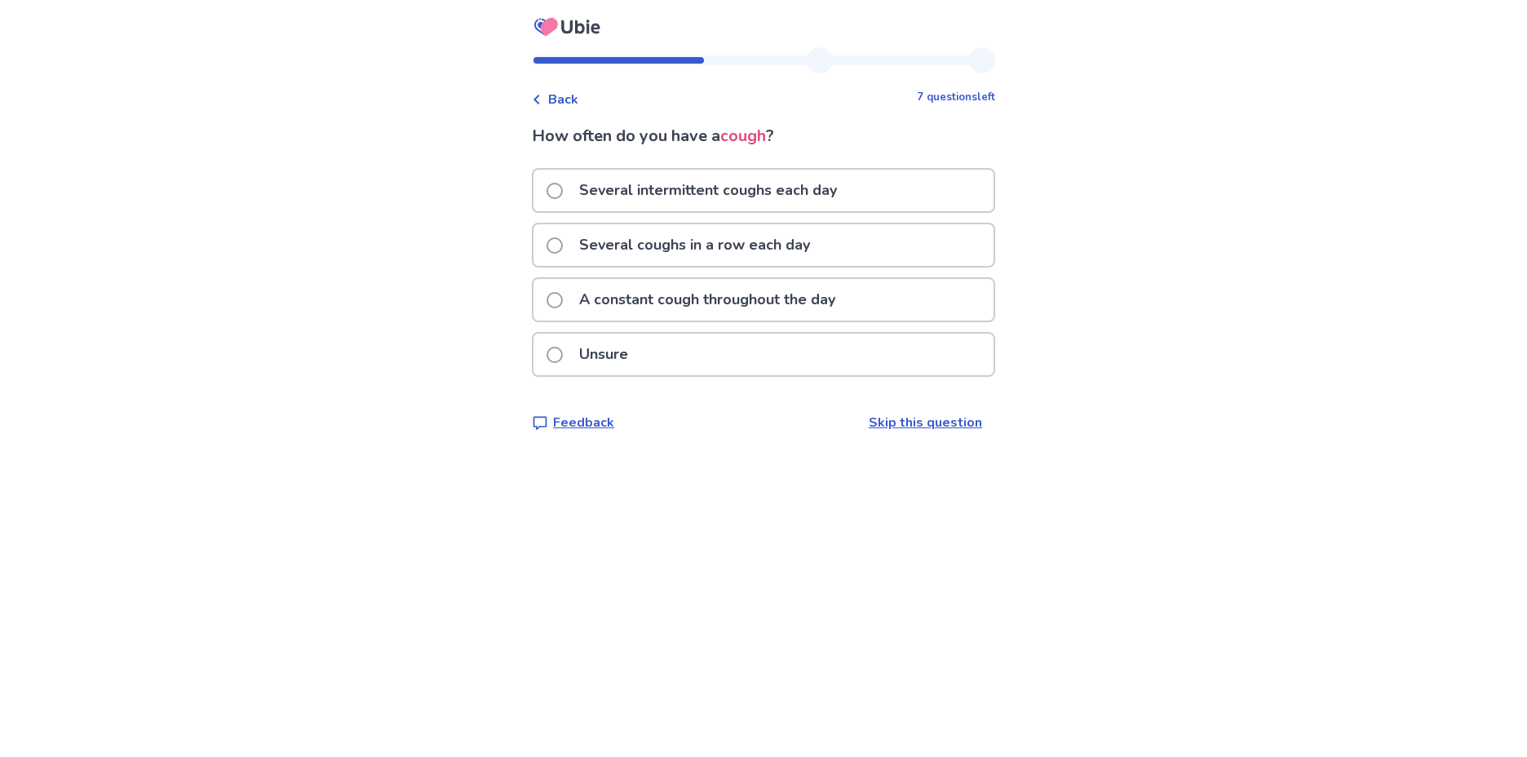
click at [596, 361] on p "Unsure" at bounding box center [603, 355] width 69 height 42
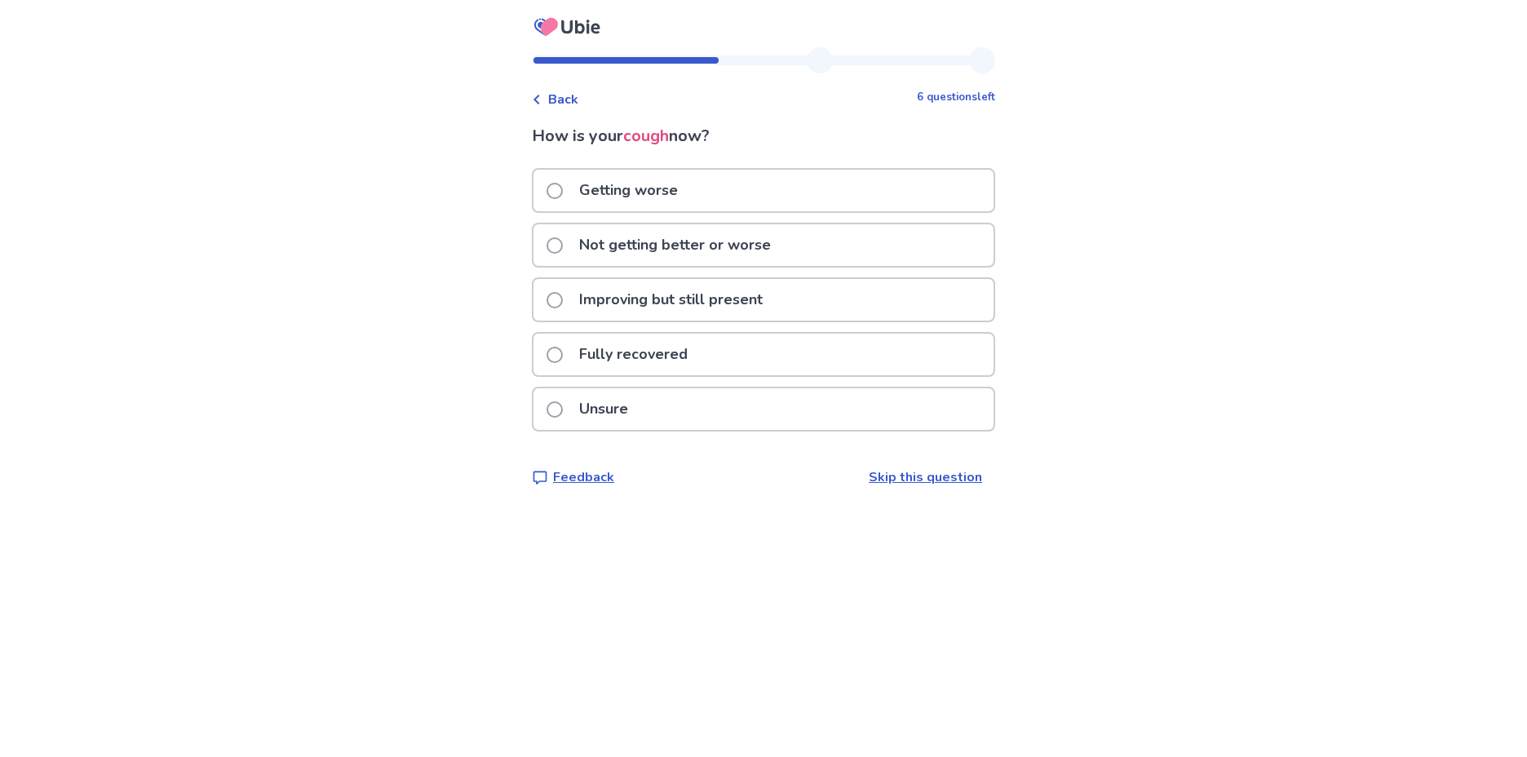
click at [715, 263] on p "Not getting better or worse" at bounding box center [674, 245] width 211 height 42
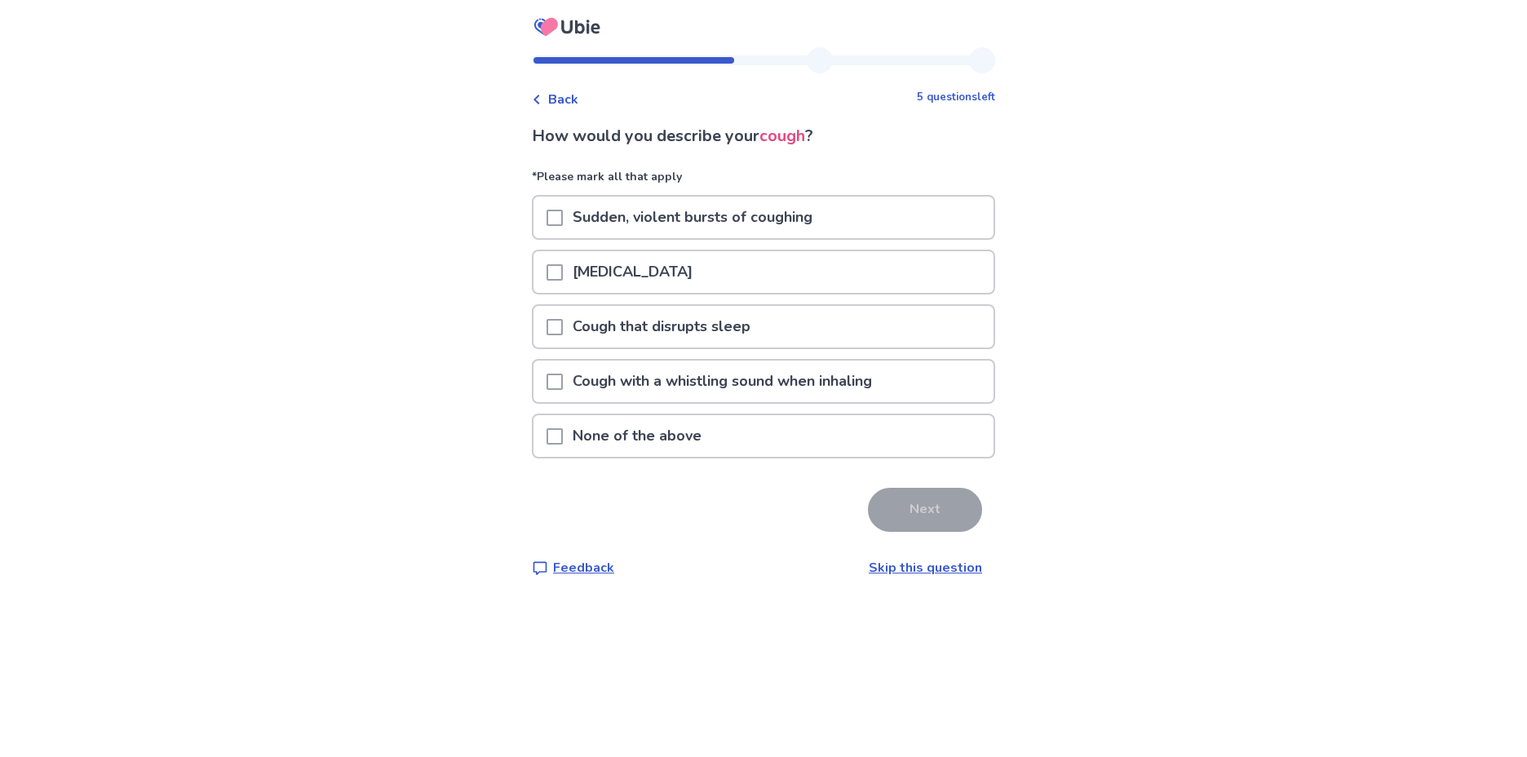
click at [711, 263] on div "[MEDICAL_DATA]" at bounding box center [764, 272] width 460 height 42
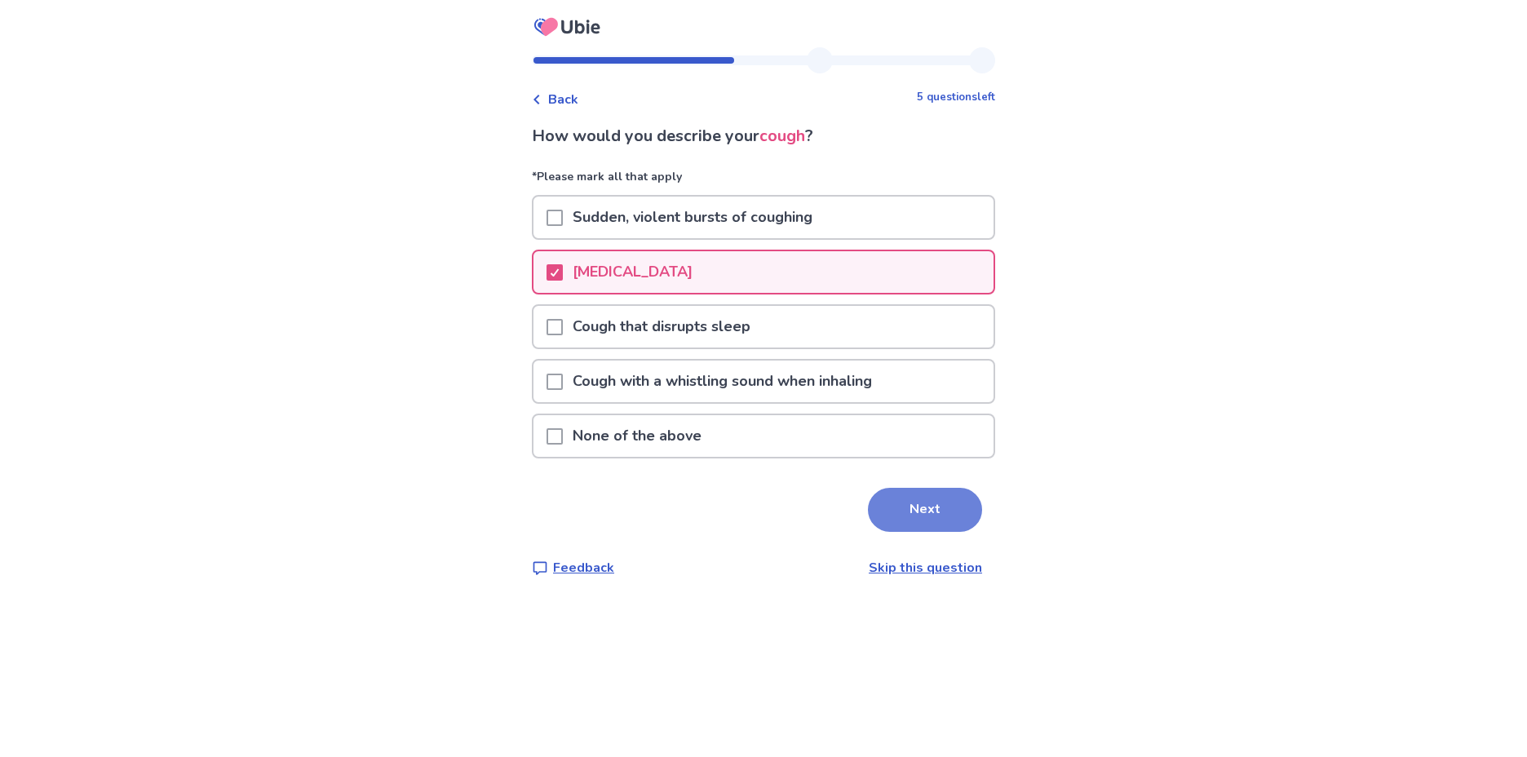
click at [937, 522] on button "Next" at bounding box center [925, 510] width 114 height 44
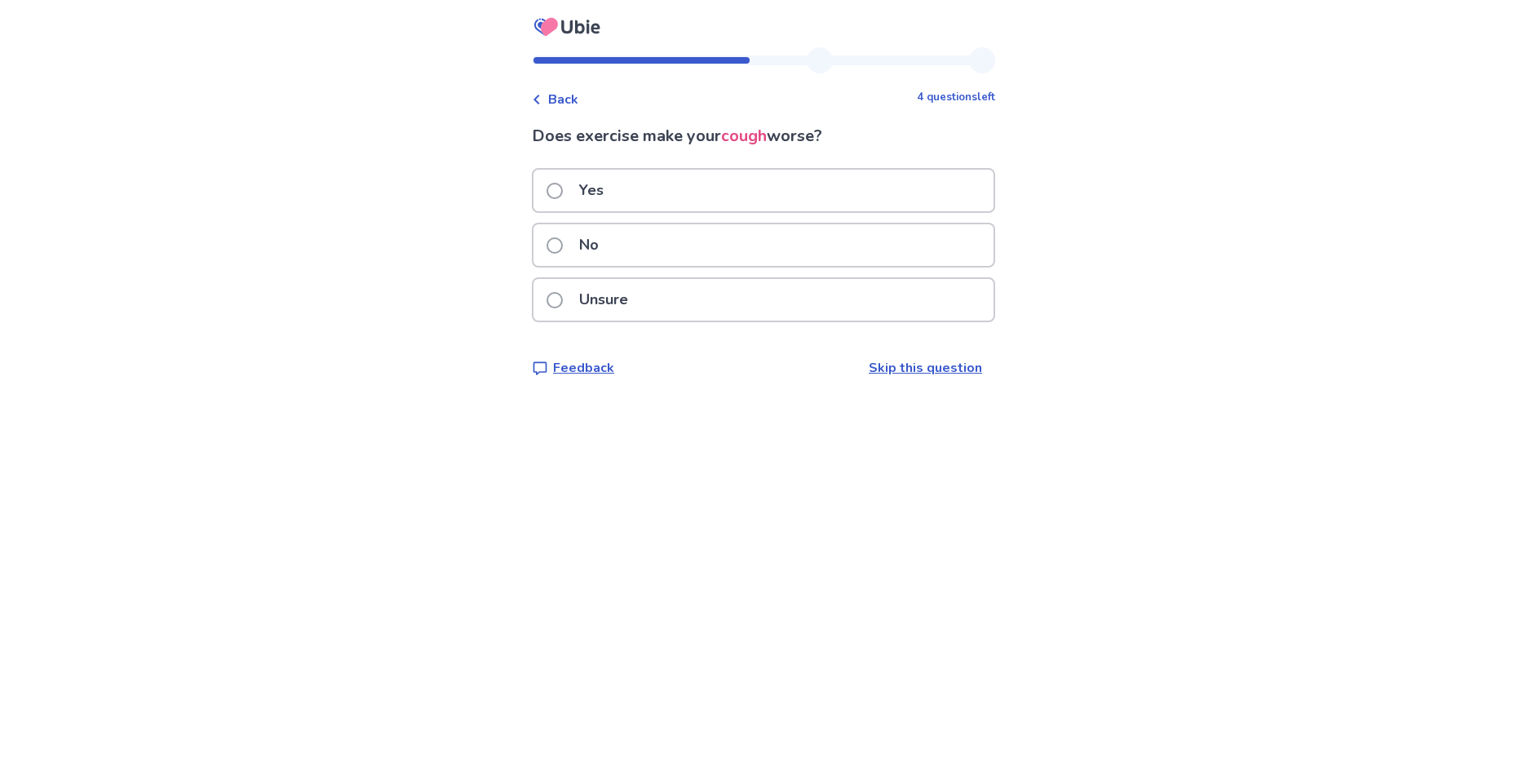
click at [654, 229] on div "No" at bounding box center [764, 245] width 460 height 42
click at [803, 228] on div "No" at bounding box center [764, 245] width 460 height 42
